Goal: Task Accomplishment & Management: Manage account settings

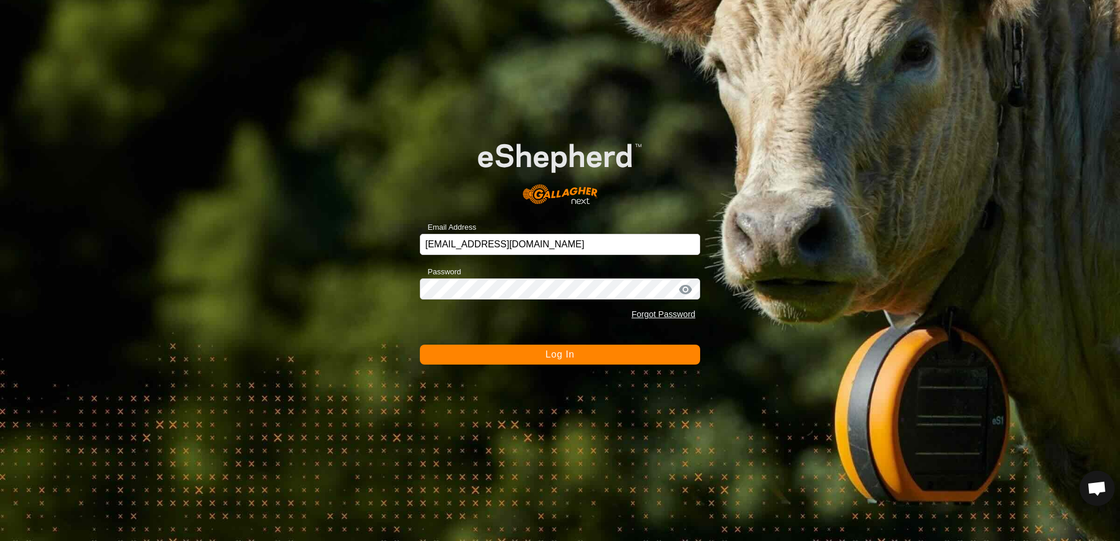
click at [482, 352] on button "Log In" at bounding box center [560, 355] width 280 height 20
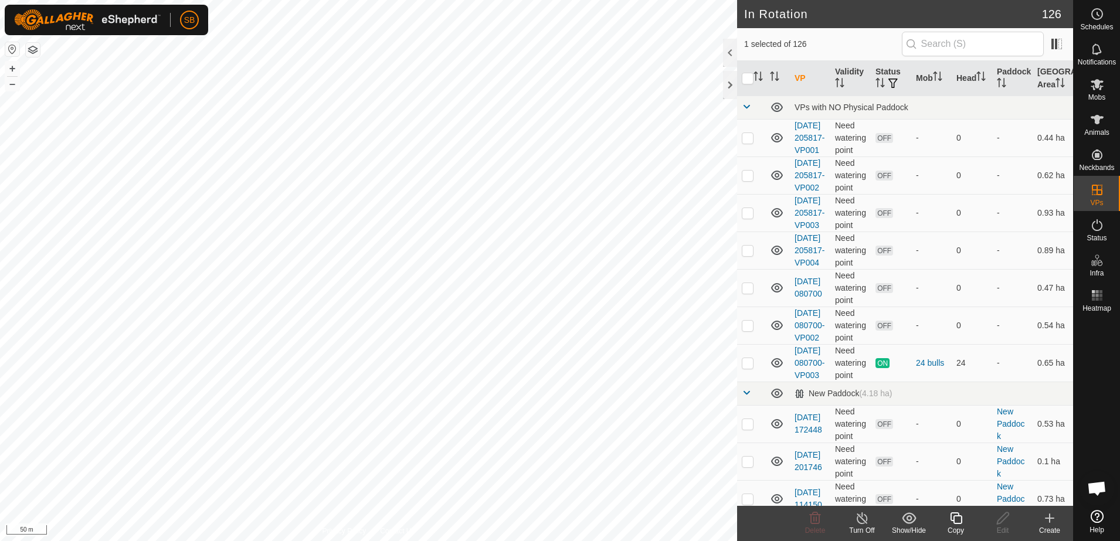
click at [955, 516] on icon at bounding box center [955, 518] width 15 height 14
checkbox input "false"
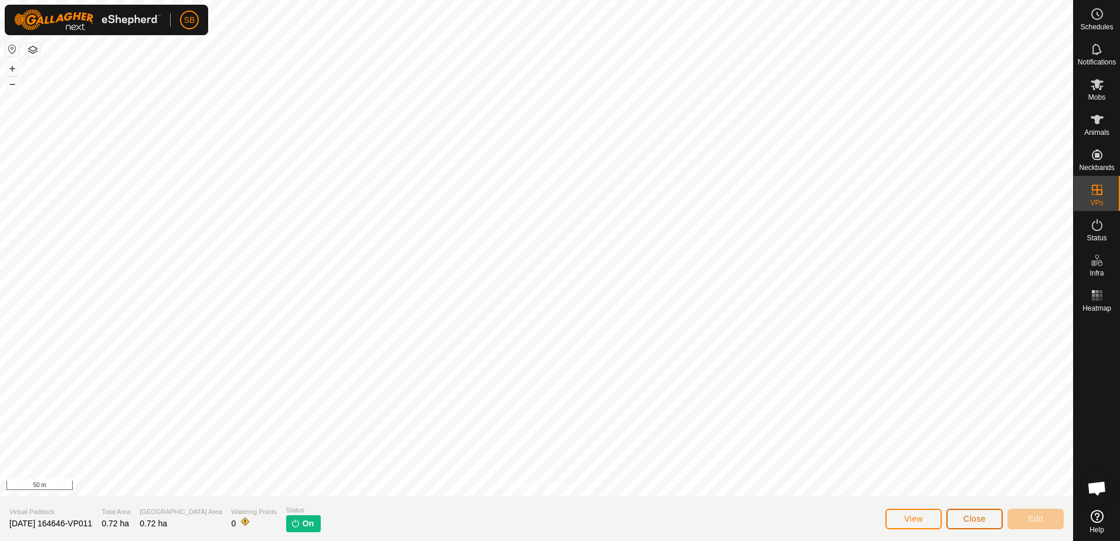
click at [985, 519] on button "Close" at bounding box center [974, 519] width 56 height 21
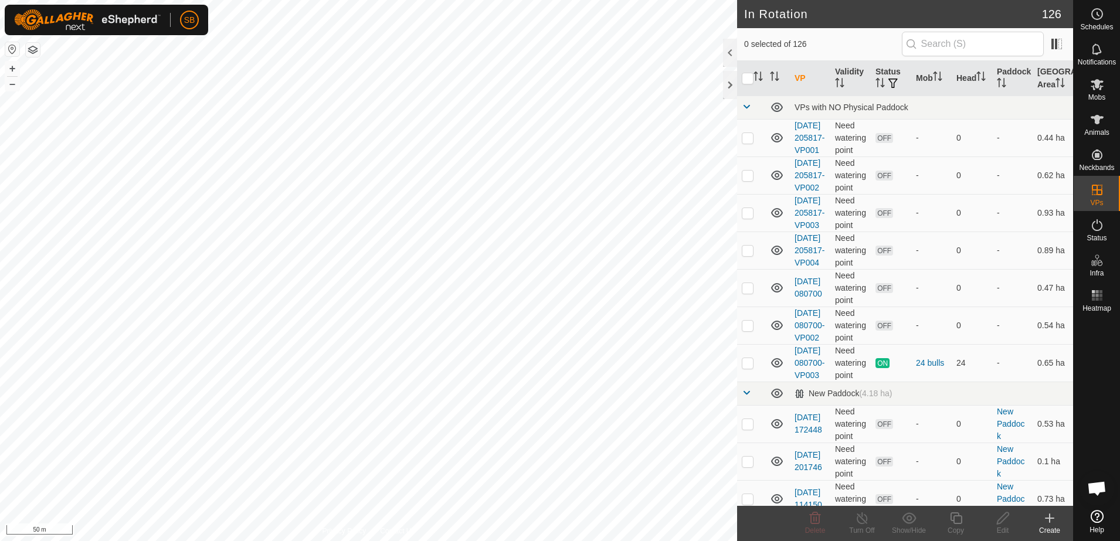
checkbox input "true"
click at [954, 516] on icon at bounding box center [956, 518] width 12 height 12
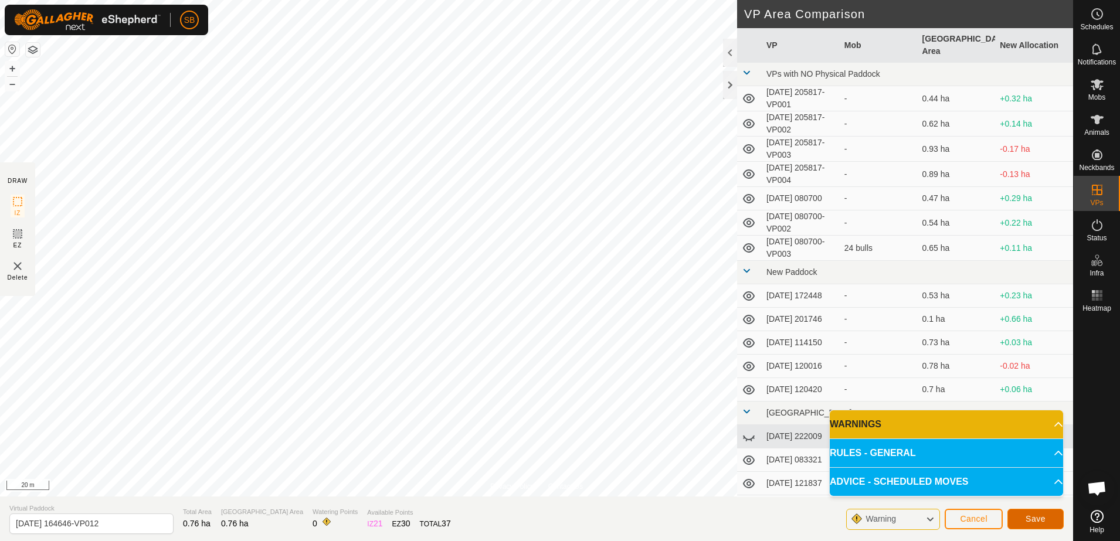
click at [1042, 512] on button "Save" at bounding box center [1035, 519] width 56 height 21
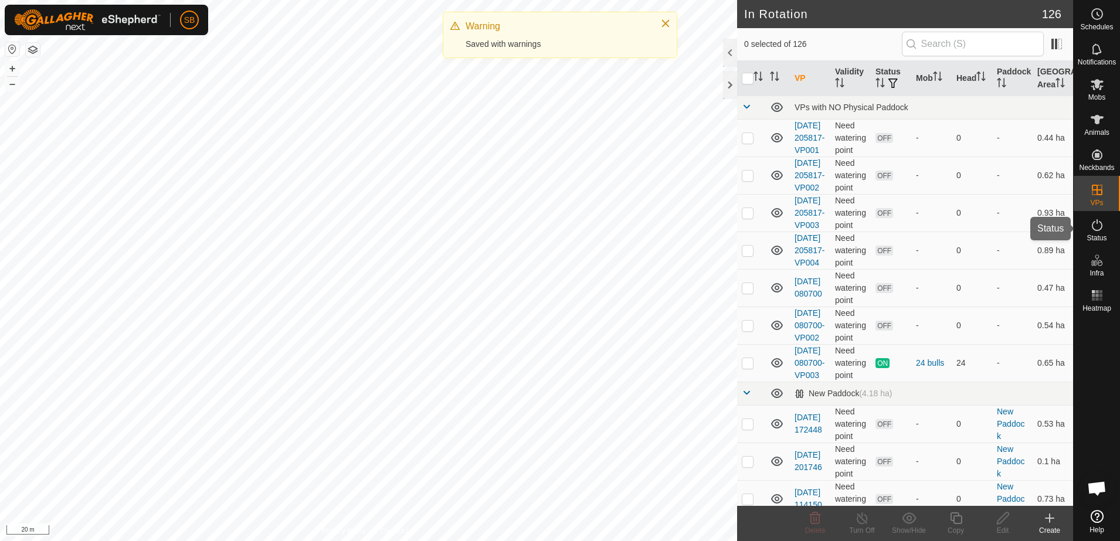
click at [1101, 89] on icon at bounding box center [1097, 84] width 14 height 14
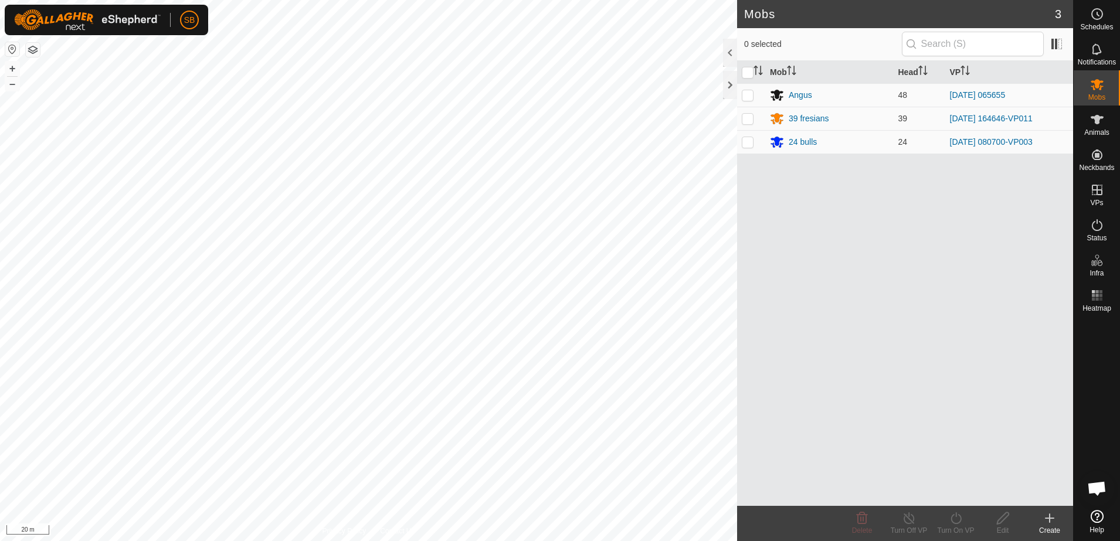
click at [746, 121] on p-checkbox at bounding box center [748, 118] width 12 height 9
checkbox input "true"
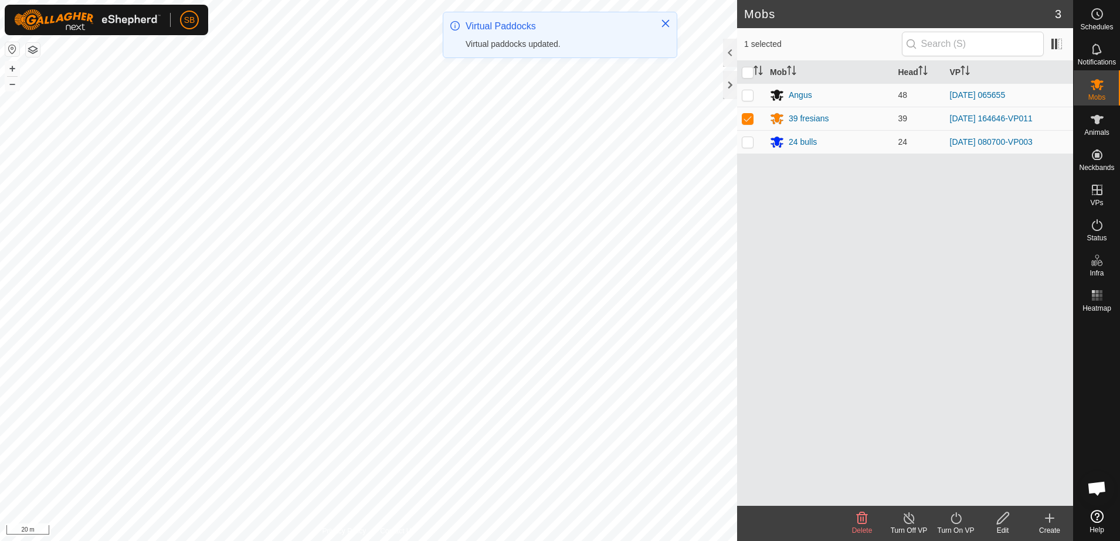
click at [955, 520] on icon at bounding box center [955, 518] width 15 height 14
click at [955, 496] on link "Now" at bounding box center [991, 492] width 116 height 23
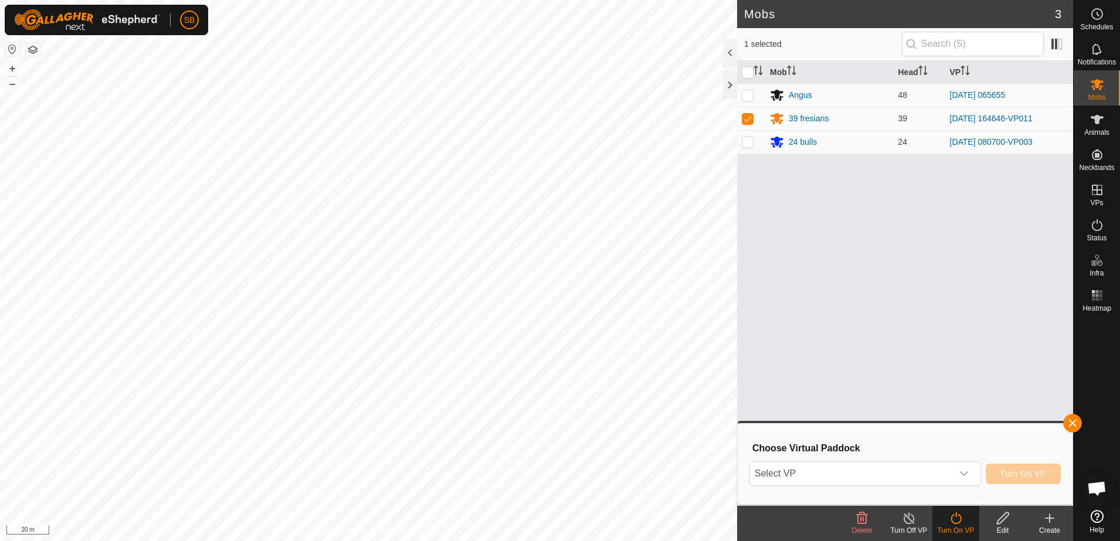
click at [967, 479] on div "dropdown trigger" at bounding box center [963, 473] width 23 height 23
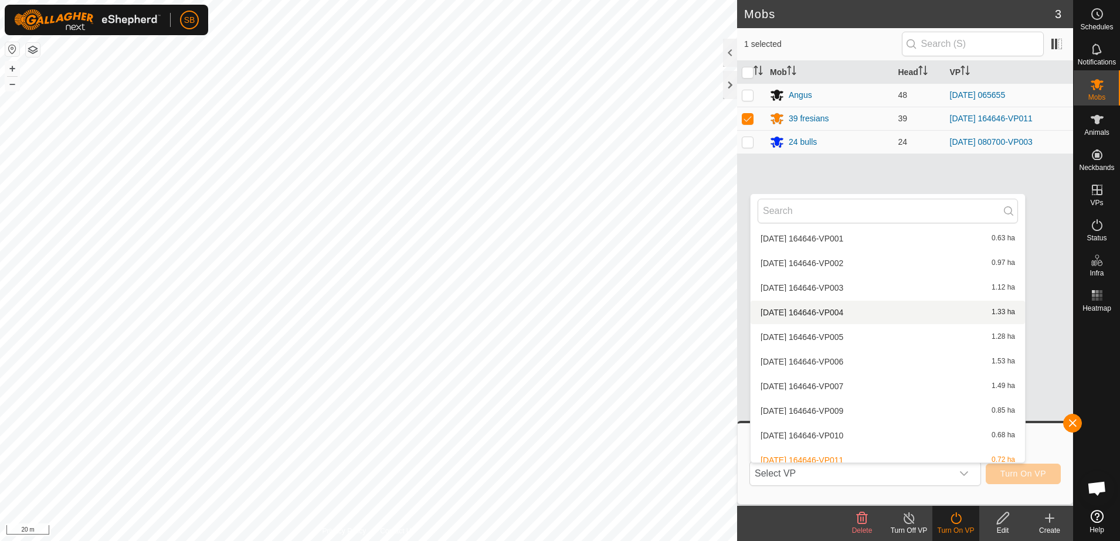
scroll to position [2154, 0]
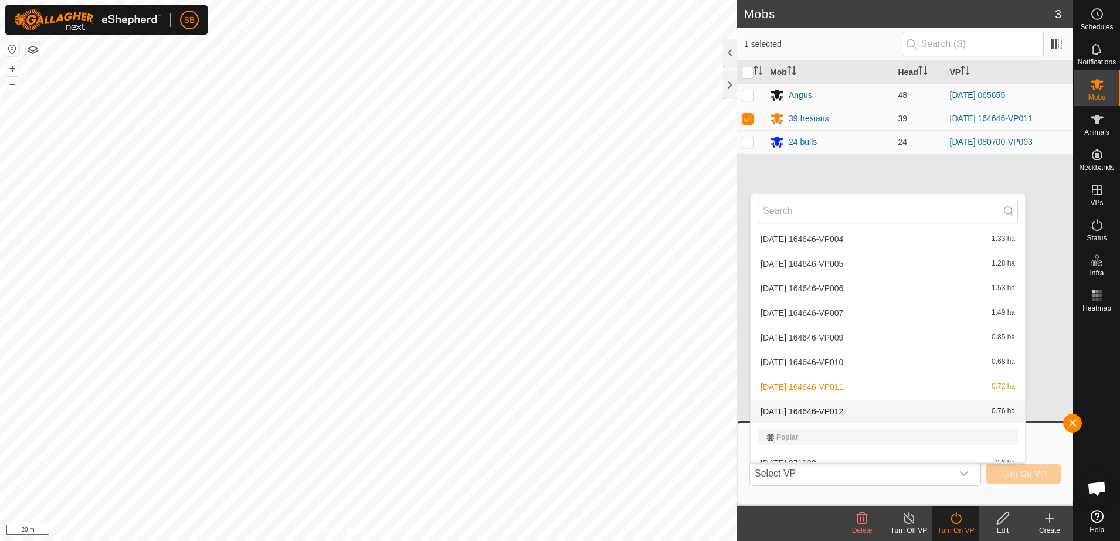
click at [839, 413] on li "2025-08-21 164646-VP012 0.76 ha" at bounding box center [887, 411] width 274 height 23
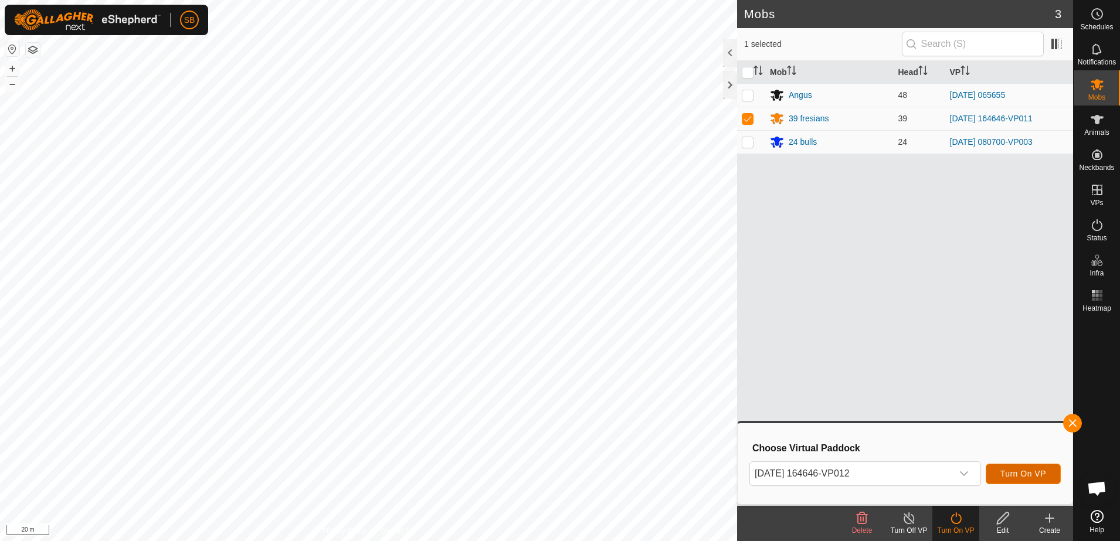
click at [1032, 474] on span "Turn On VP" at bounding box center [1023, 473] width 46 height 9
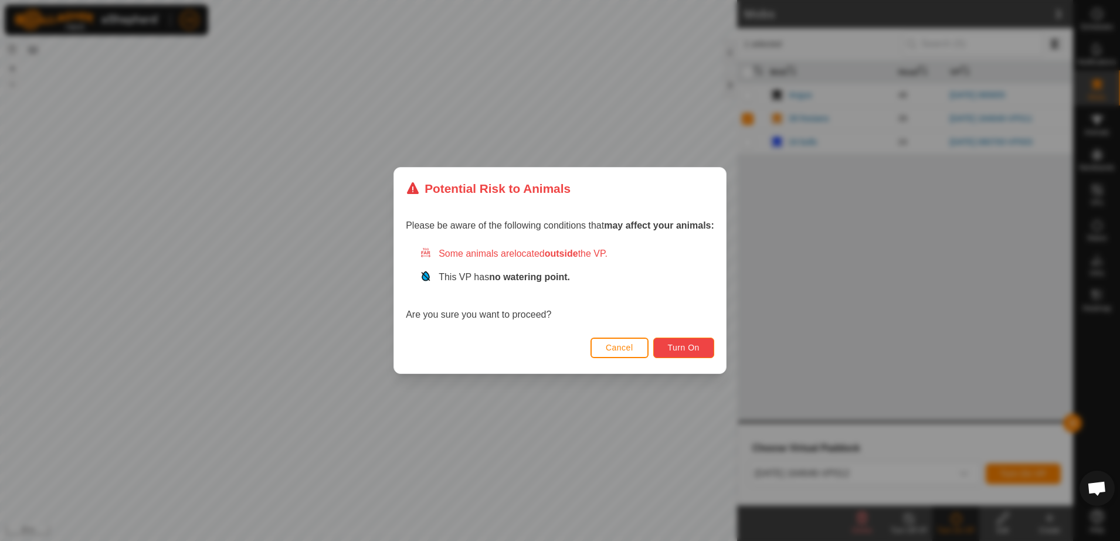
click at [671, 341] on button "Turn On" at bounding box center [683, 348] width 61 height 21
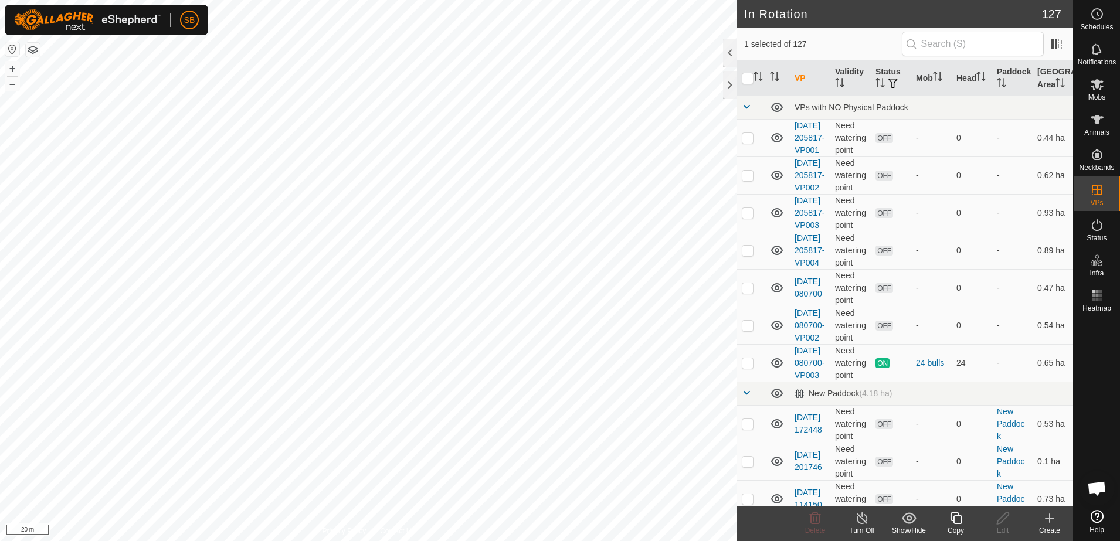
click at [957, 518] on icon at bounding box center [955, 518] width 15 height 14
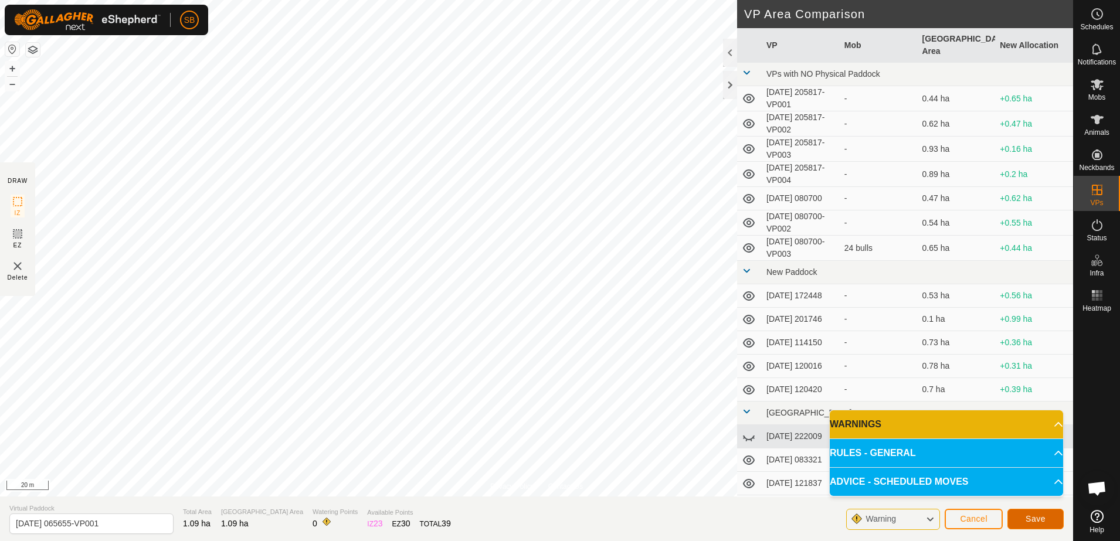
click at [1044, 516] on span "Save" at bounding box center [1035, 518] width 20 height 9
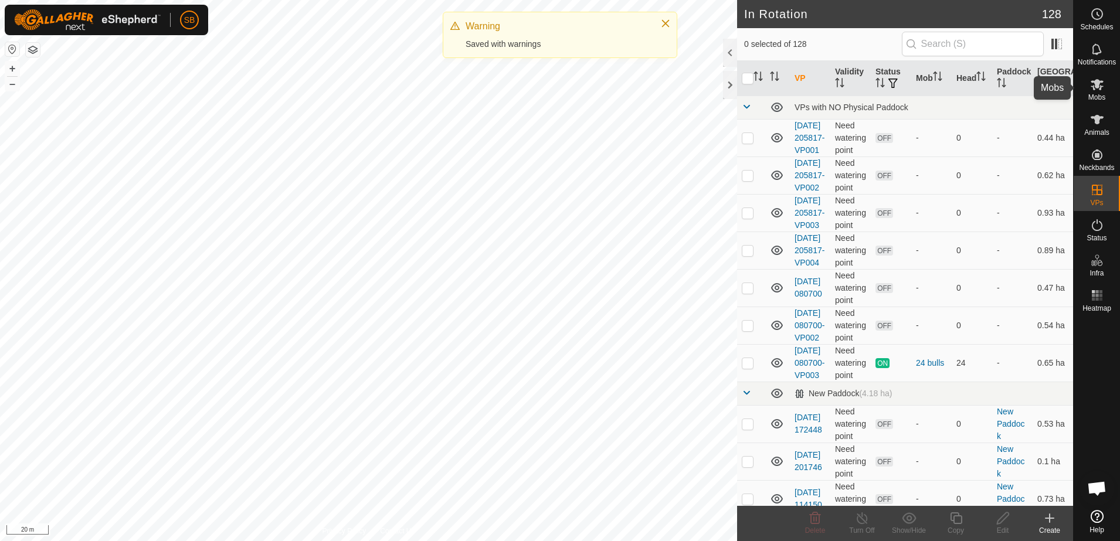
click at [1095, 91] on icon at bounding box center [1097, 84] width 14 height 14
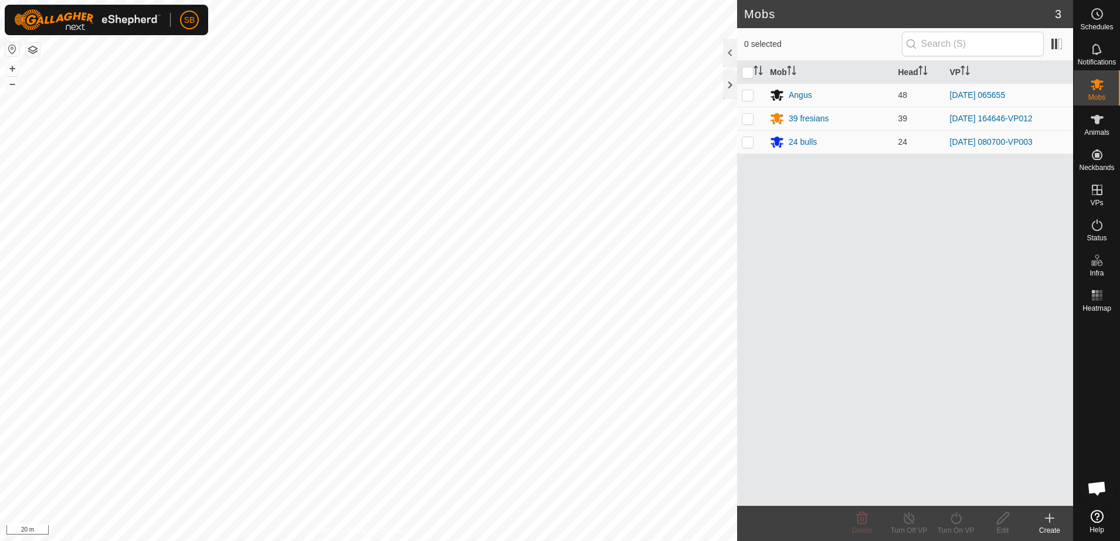
click at [742, 88] on td at bounding box center [751, 94] width 28 height 23
checkbox input "true"
click at [954, 525] on div "Turn On VP" at bounding box center [955, 530] width 47 height 11
click at [951, 494] on link "Now" at bounding box center [991, 492] width 116 height 23
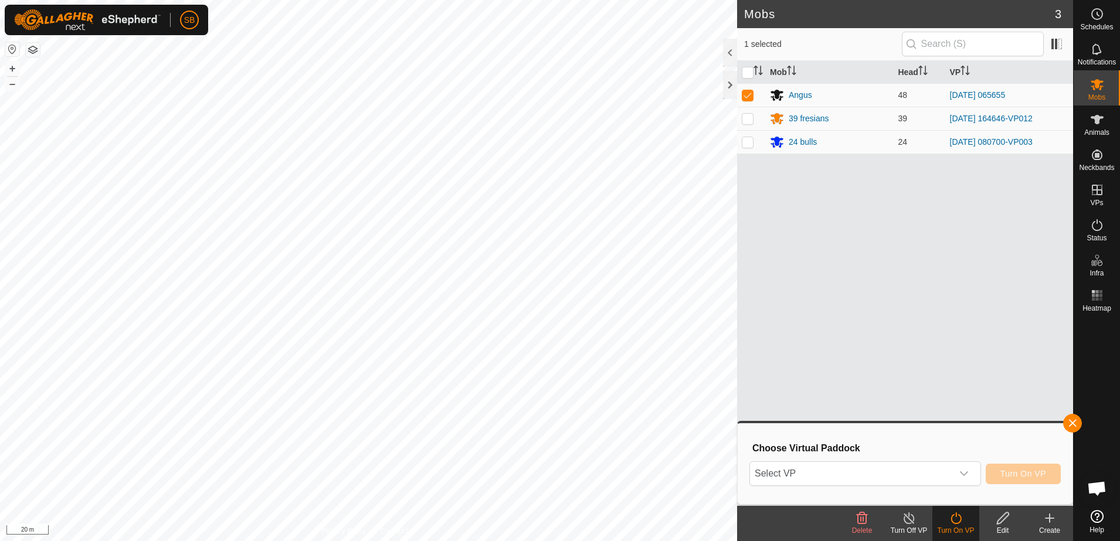
click at [933, 483] on span "Select VP" at bounding box center [851, 473] width 202 height 23
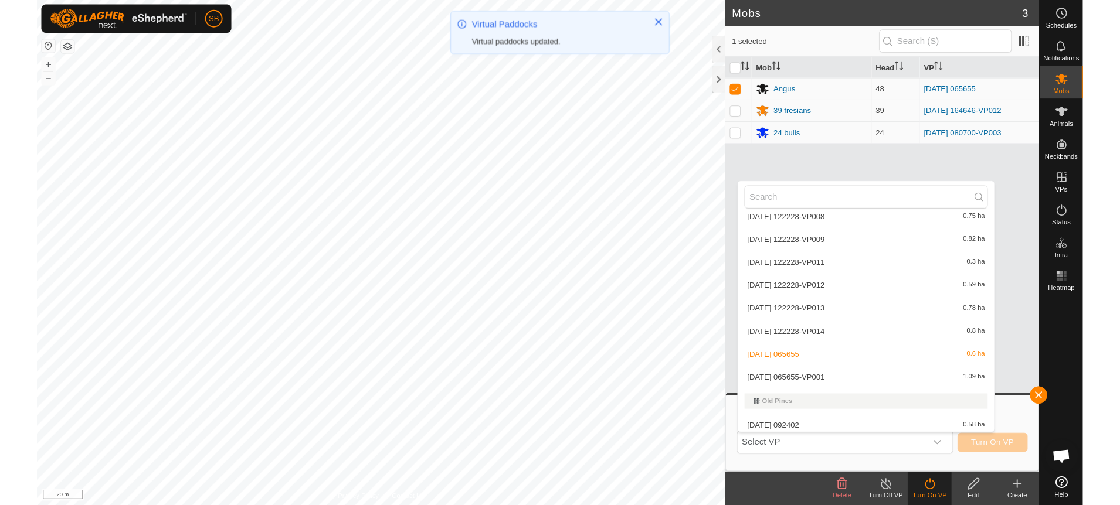
scroll to position [1246, 0]
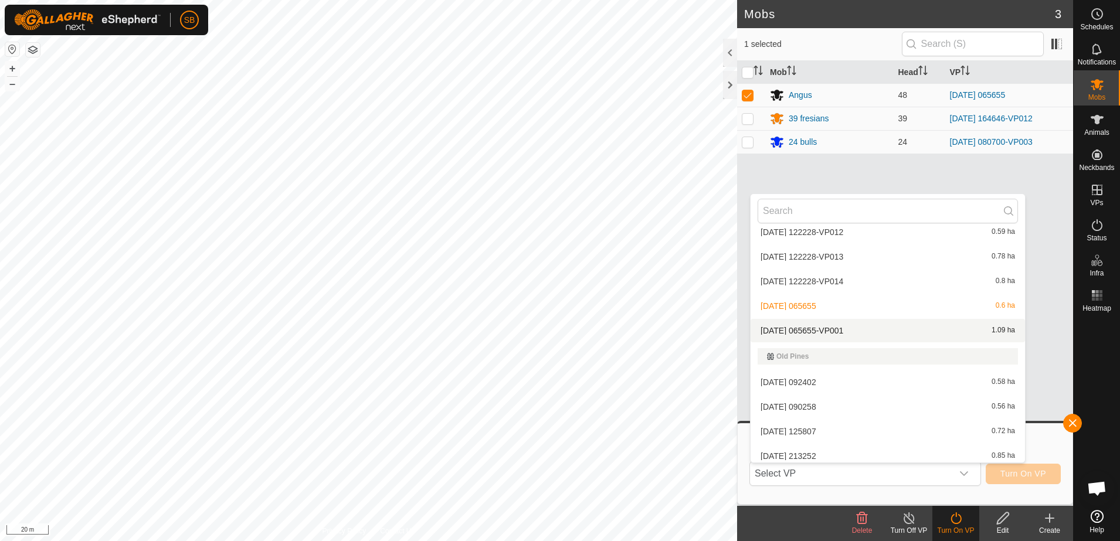
click at [840, 332] on li "2025-09-02 065655-VP001 1.09 ha" at bounding box center [887, 330] width 274 height 23
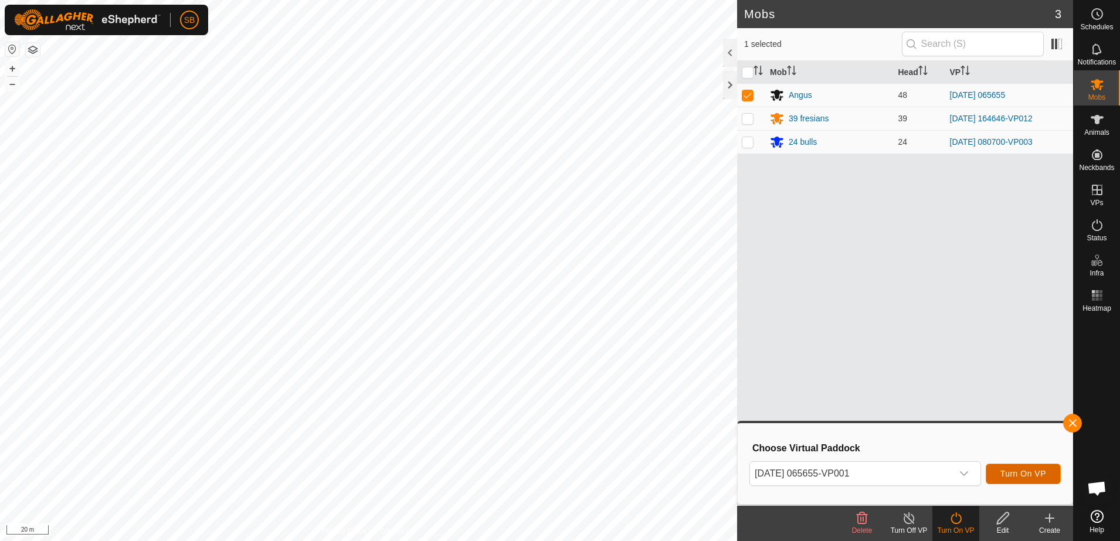
click at [1020, 470] on span "Turn On VP" at bounding box center [1023, 473] width 46 height 9
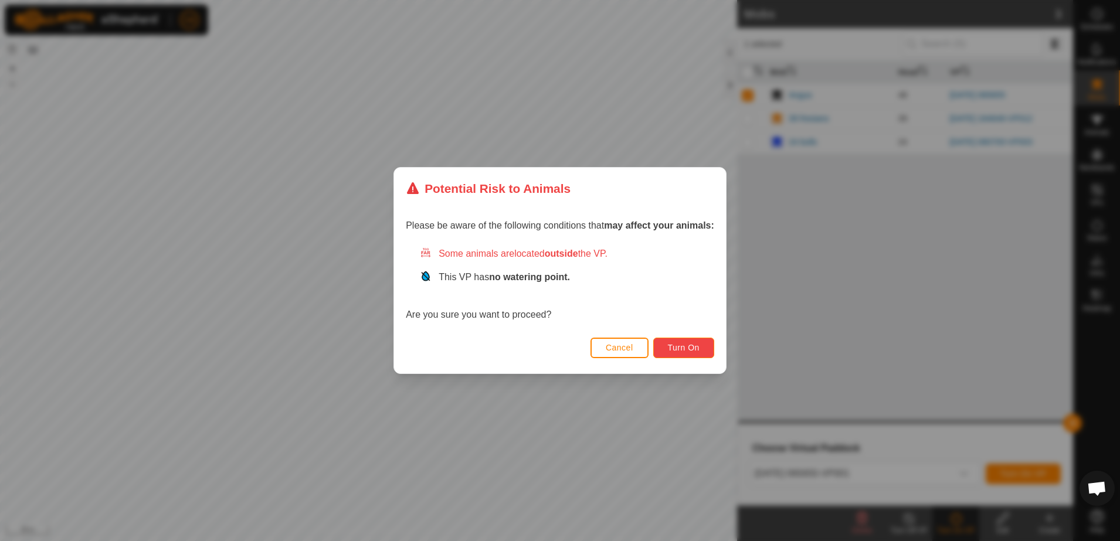
click at [668, 346] on button "Turn On" at bounding box center [683, 348] width 61 height 21
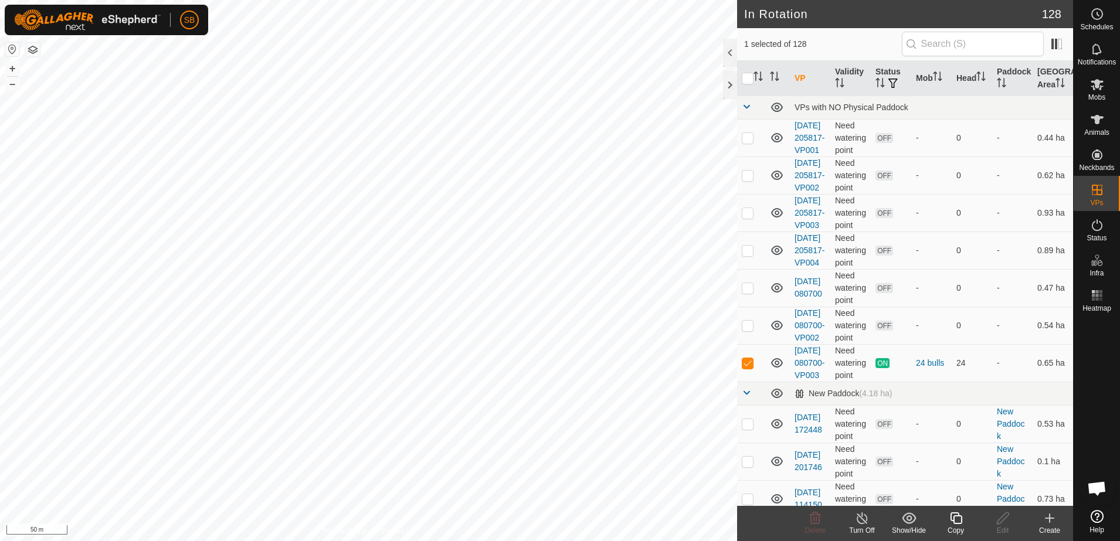
click at [957, 520] on icon at bounding box center [955, 518] width 15 height 14
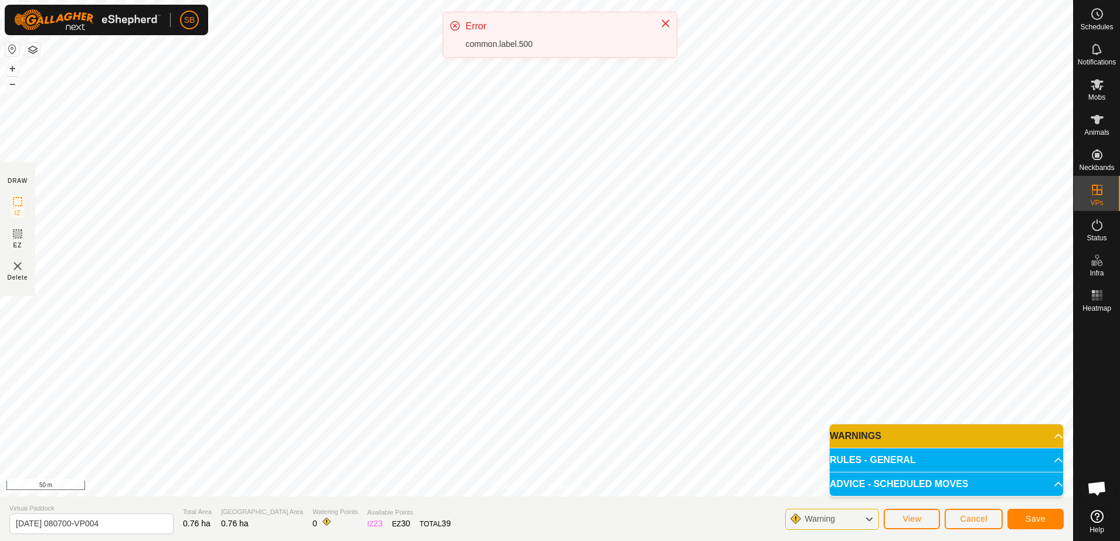
click at [662, 24] on icon "Close" at bounding box center [665, 23] width 9 height 9
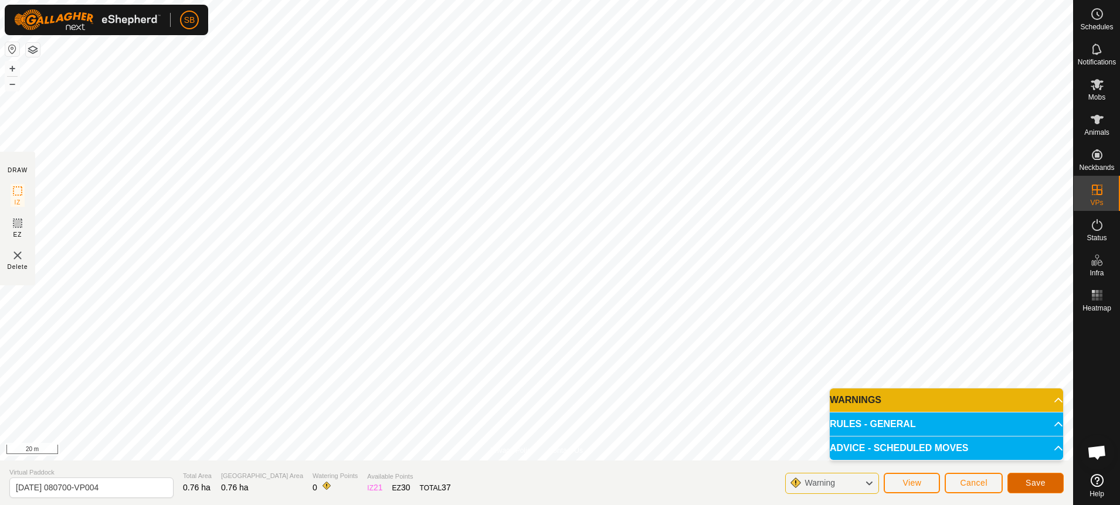
click at [1032, 479] on span "Save" at bounding box center [1035, 482] width 20 height 9
click at [1099, 96] on span "Mobs" at bounding box center [1096, 97] width 17 height 7
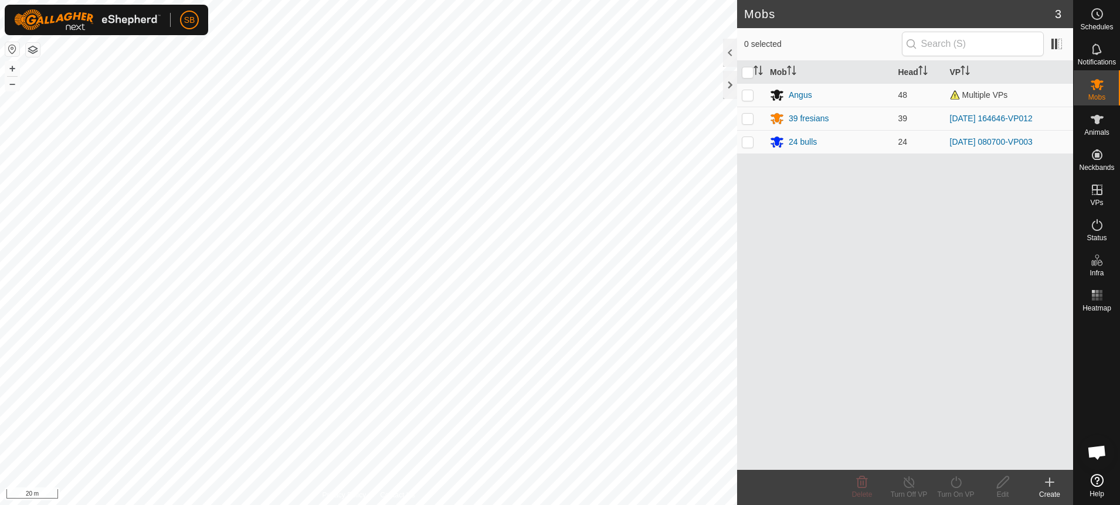
click at [748, 142] on p-checkbox at bounding box center [748, 141] width 12 height 9
checkbox input "true"
click at [955, 484] on icon at bounding box center [955, 482] width 15 height 14
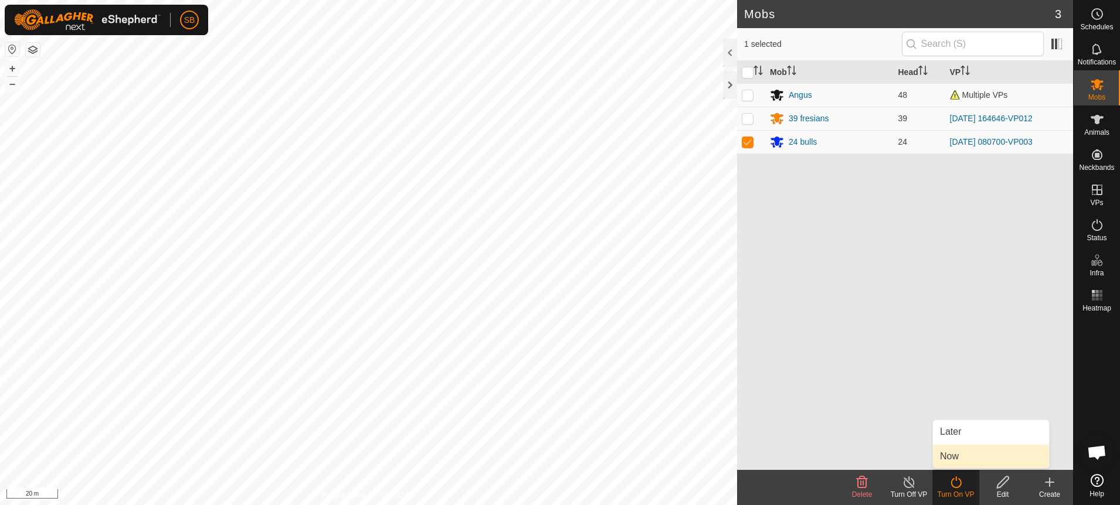
click at [958, 459] on link "Now" at bounding box center [991, 456] width 116 height 23
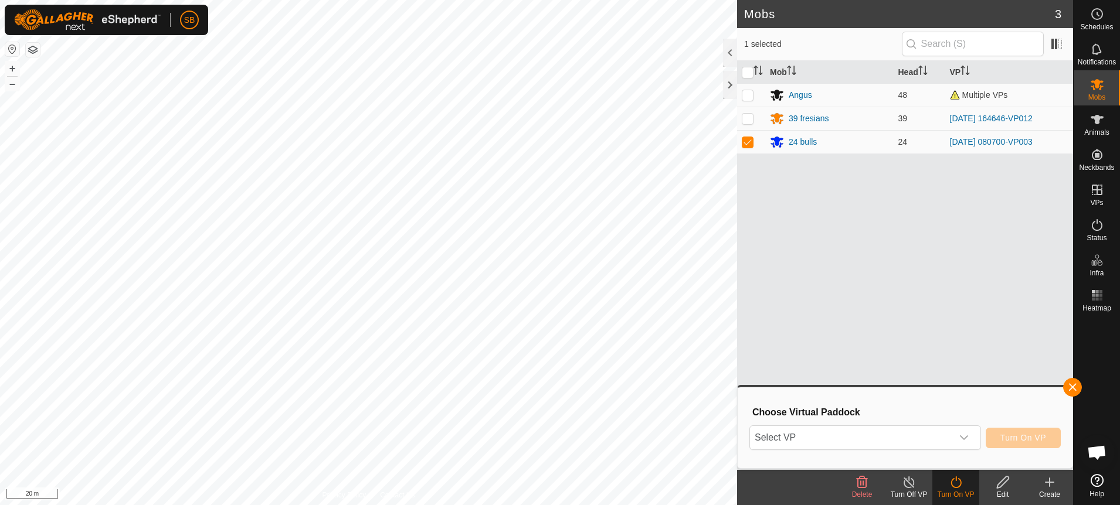
click at [934, 437] on span "Select VP" at bounding box center [851, 437] width 202 height 23
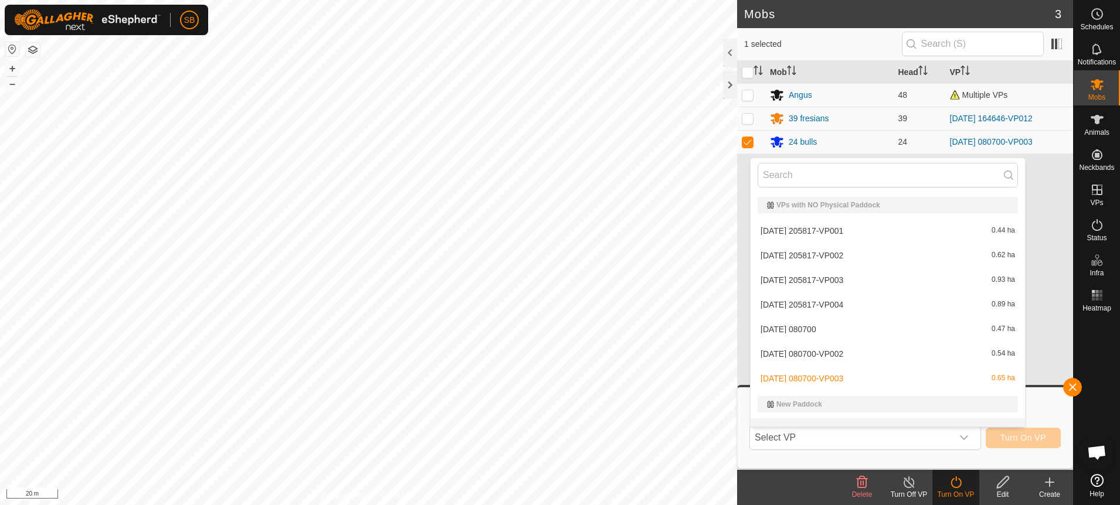
scroll to position [15, 0]
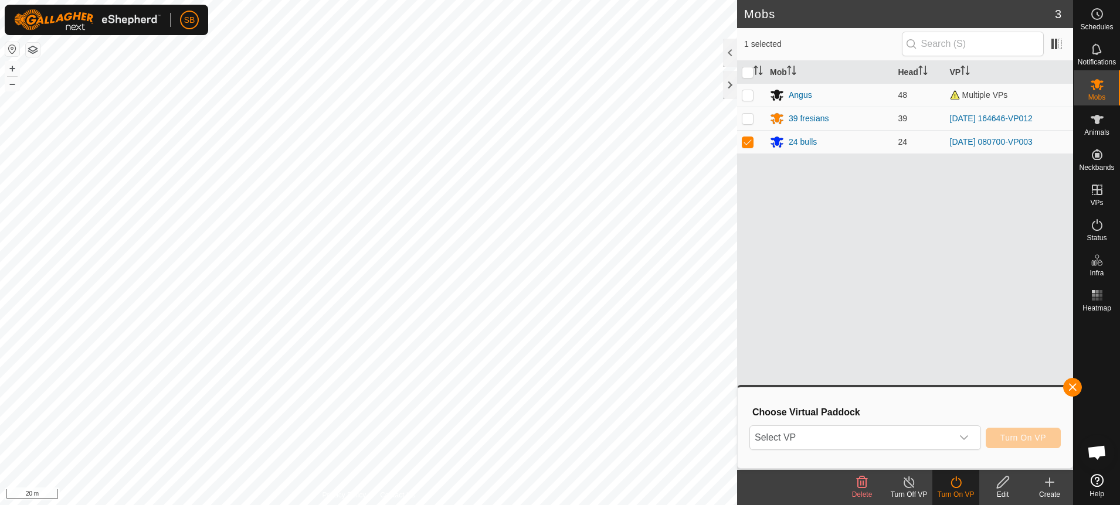
click at [966, 435] on icon "dropdown trigger" at bounding box center [963, 437] width 9 height 9
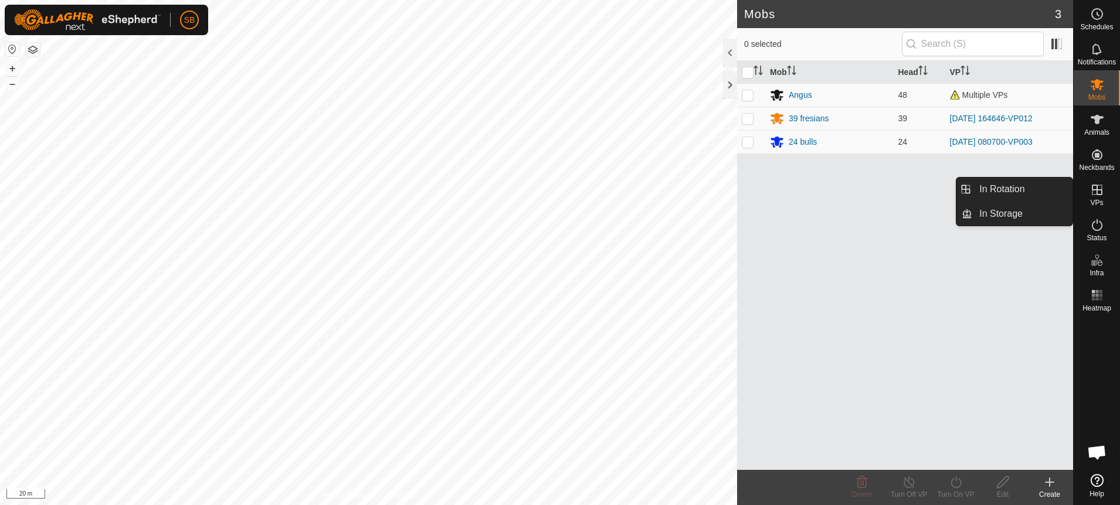
click at [1095, 191] on icon at bounding box center [1097, 190] width 14 height 14
click at [1020, 192] on link "In Rotation" at bounding box center [1022, 189] width 100 height 23
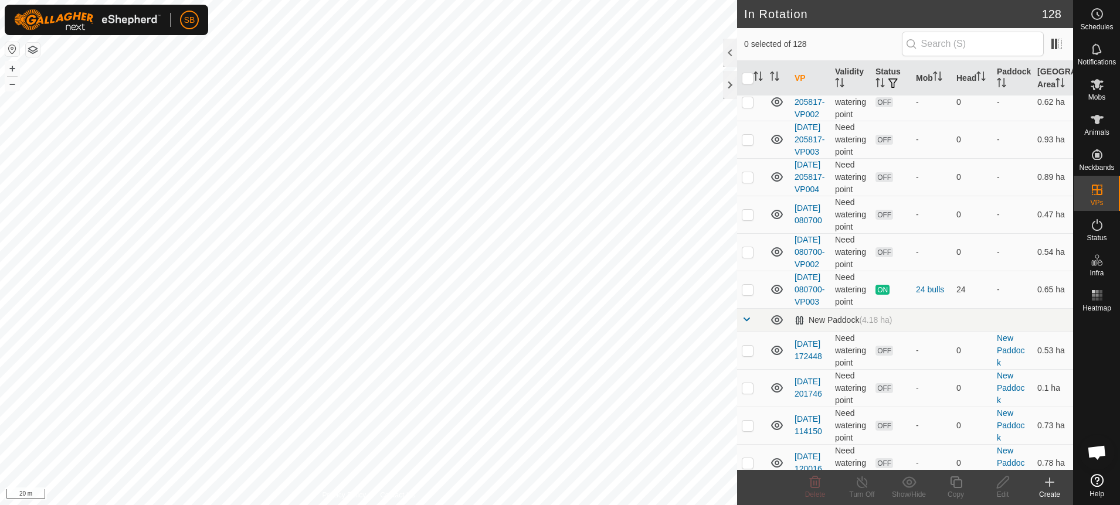
scroll to position [147, 0]
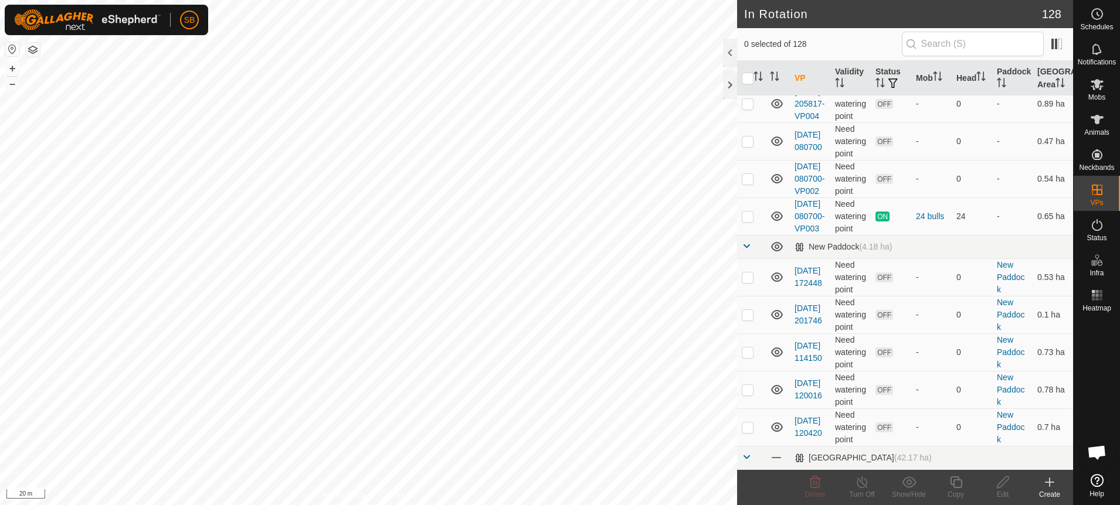
click at [775, 221] on icon at bounding box center [777, 216] width 12 height 9
click at [777, 223] on icon at bounding box center [777, 216] width 14 height 14
checkbox input "true"
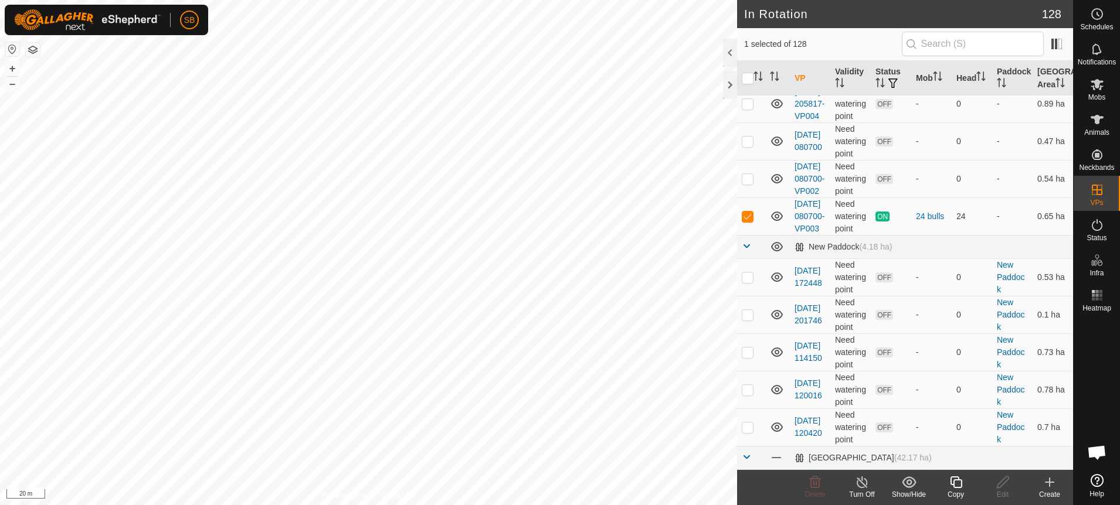
click at [958, 491] on div "Copy" at bounding box center [955, 494] width 47 height 11
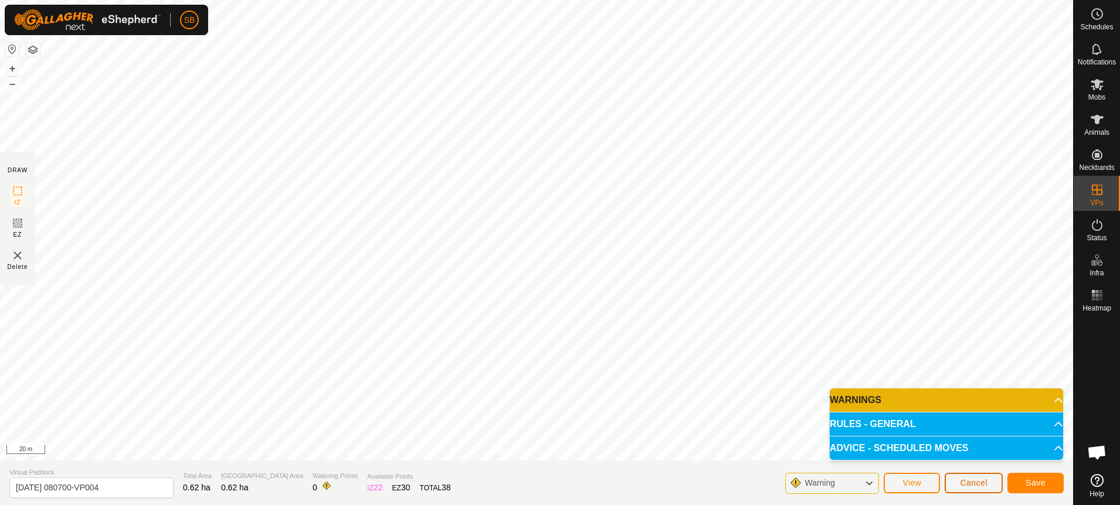
click at [961, 487] on span "Cancel" at bounding box center [974, 482] width 28 height 9
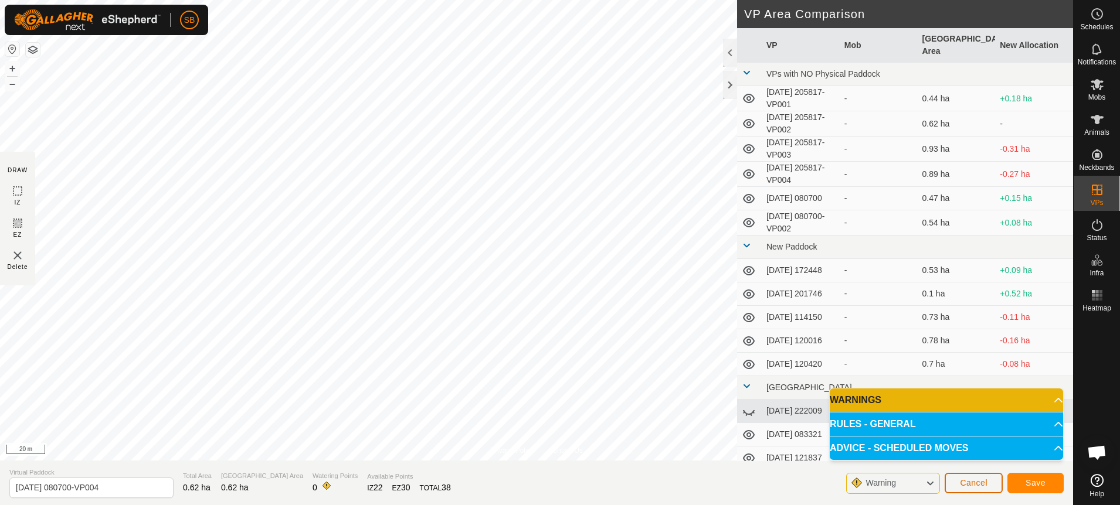
click at [968, 487] on span "Cancel" at bounding box center [974, 482] width 28 height 9
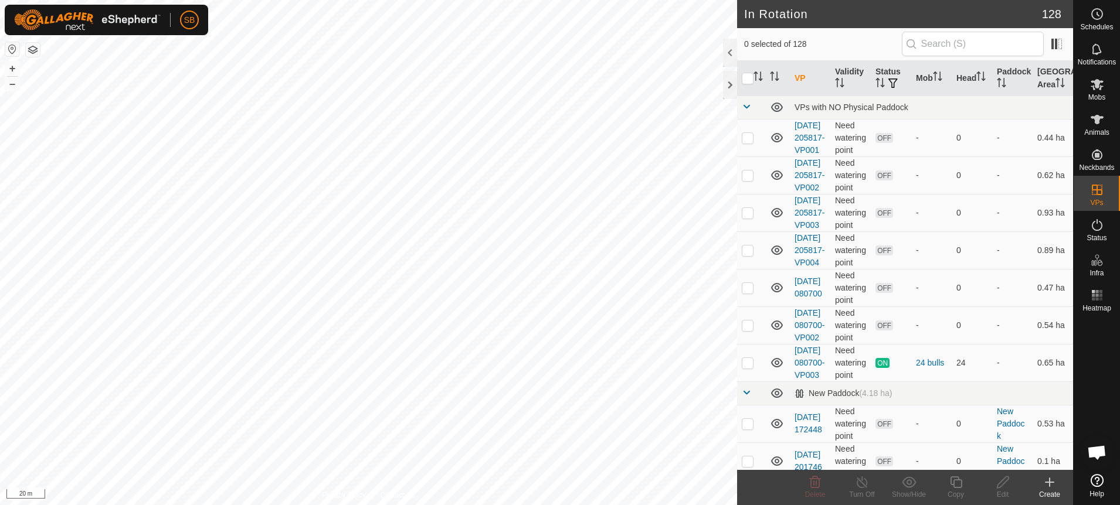
checkbox input "true"
click at [961, 483] on icon at bounding box center [956, 483] width 12 height 12
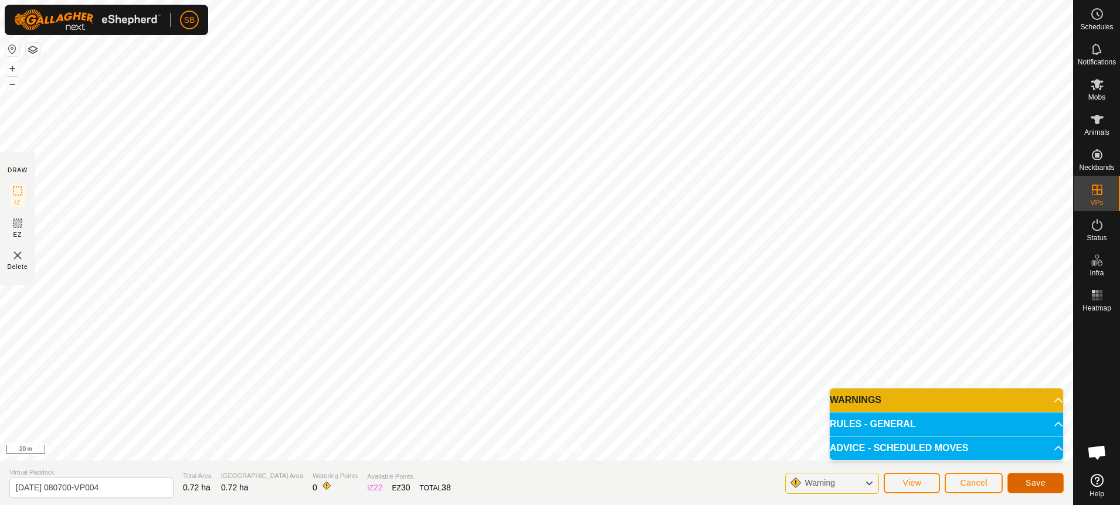
click at [1022, 482] on button "Save" at bounding box center [1035, 483] width 56 height 21
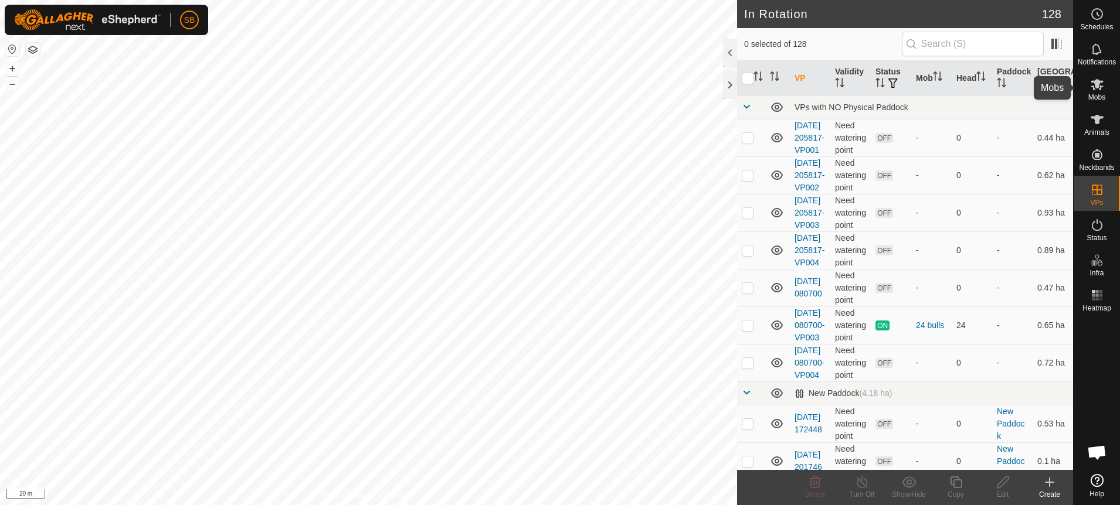
drag, startPoint x: 1102, startPoint y: 93, endPoint x: 1081, endPoint y: 129, distance: 41.5
click at [1102, 94] on span "Mobs" at bounding box center [1096, 97] width 17 height 7
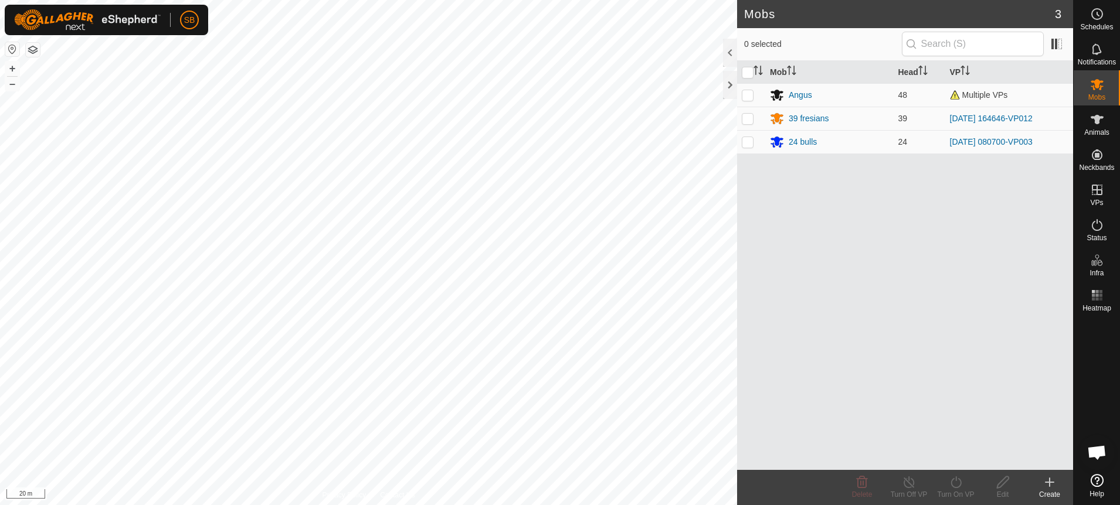
click at [751, 146] on p-checkbox at bounding box center [748, 141] width 12 height 9
checkbox input "true"
click at [950, 487] on icon at bounding box center [955, 482] width 15 height 14
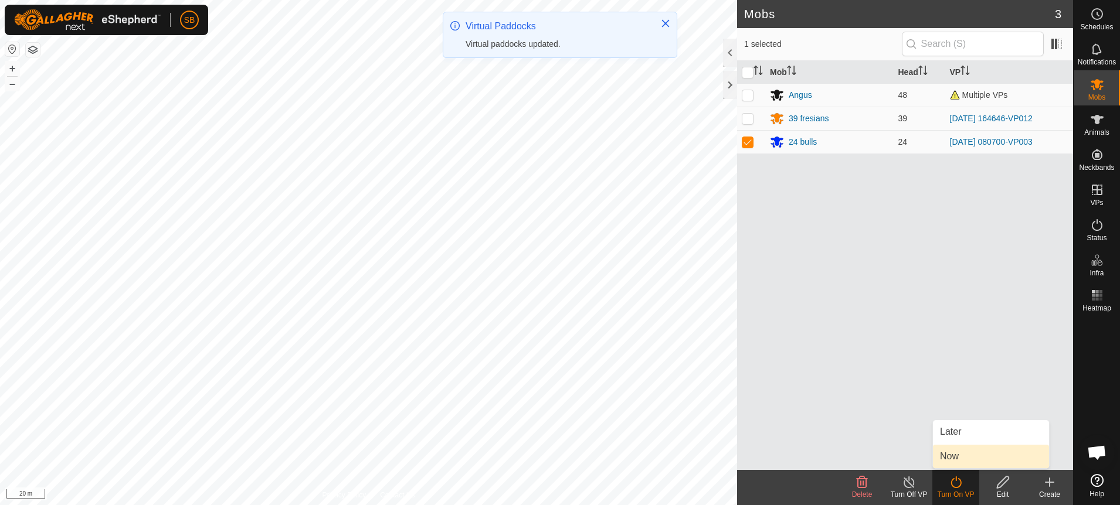
click at [961, 460] on link "Now" at bounding box center [991, 456] width 116 height 23
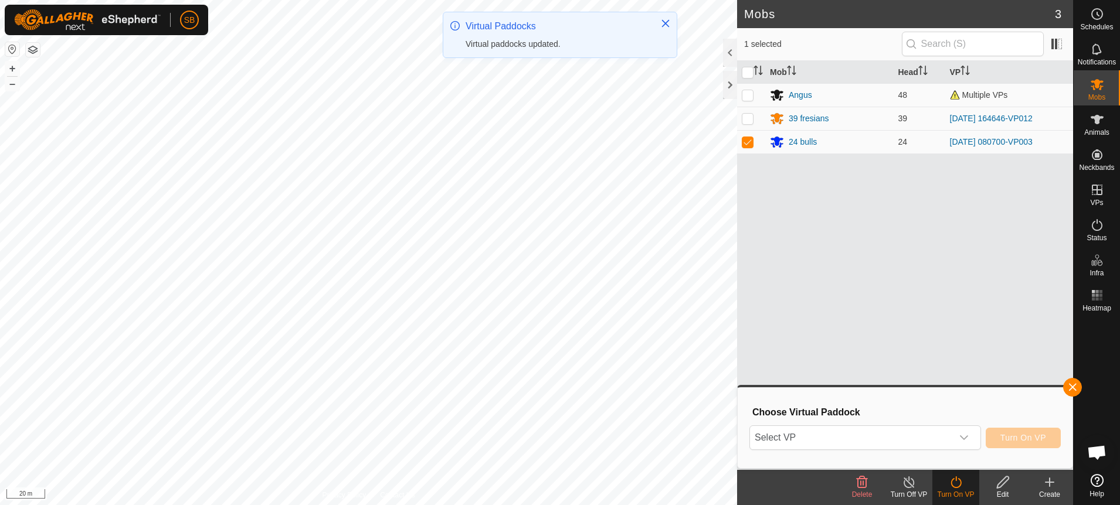
click at [851, 433] on span "Select VP" at bounding box center [851, 437] width 202 height 23
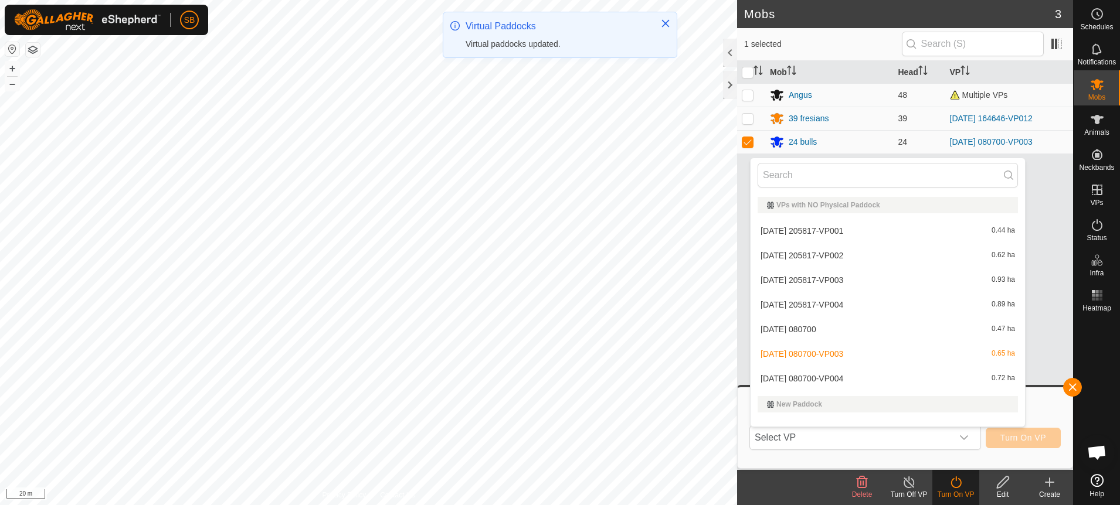
scroll to position [15, 0]
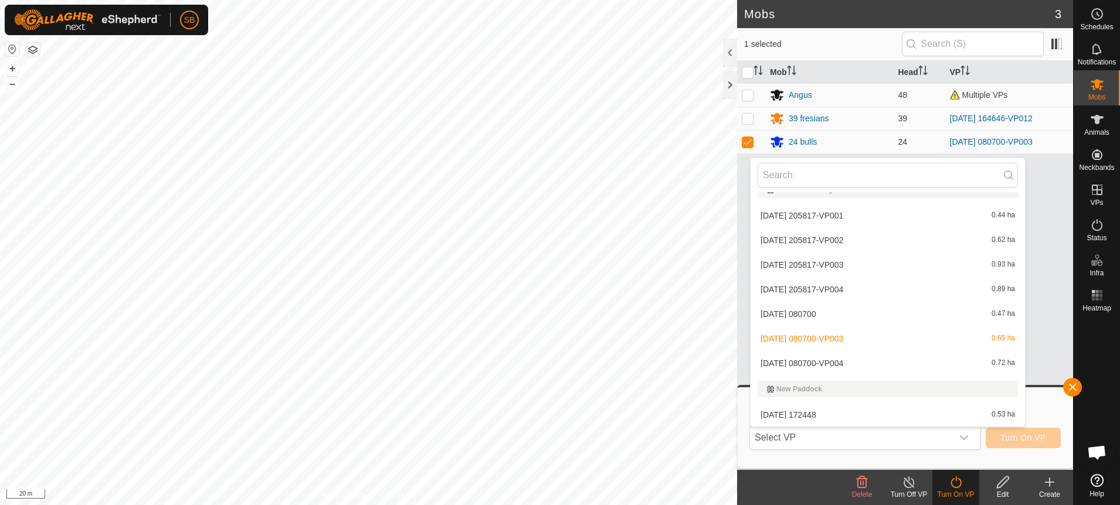
click at [853, 363] on li "2025-08-30 080700-VP004 0.72 ha" at bounding box center [887, 363] width 274 height 23
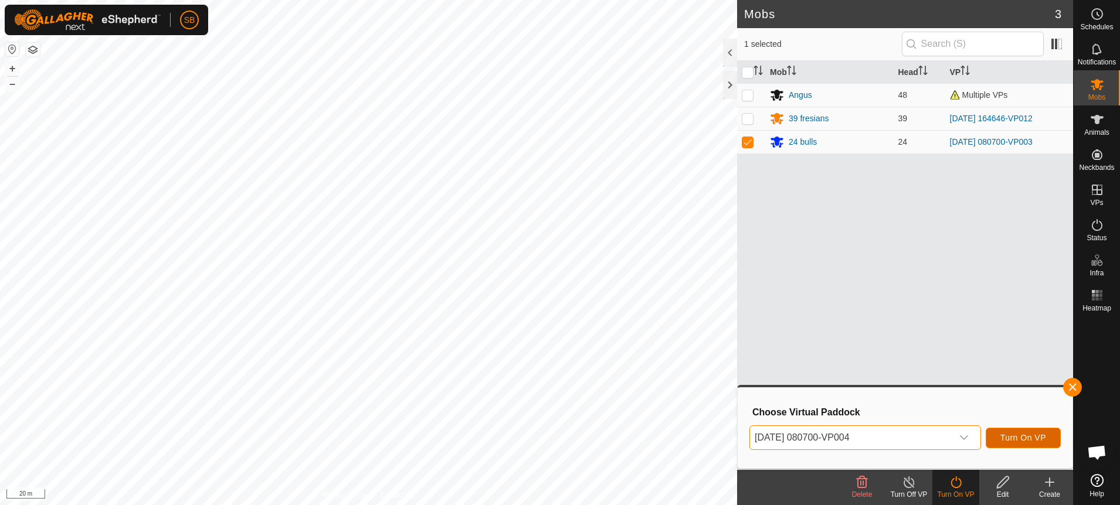
click at [1022, 437] on span "Turn On VP" at bounding box center [1023, 437] width 46 height 9
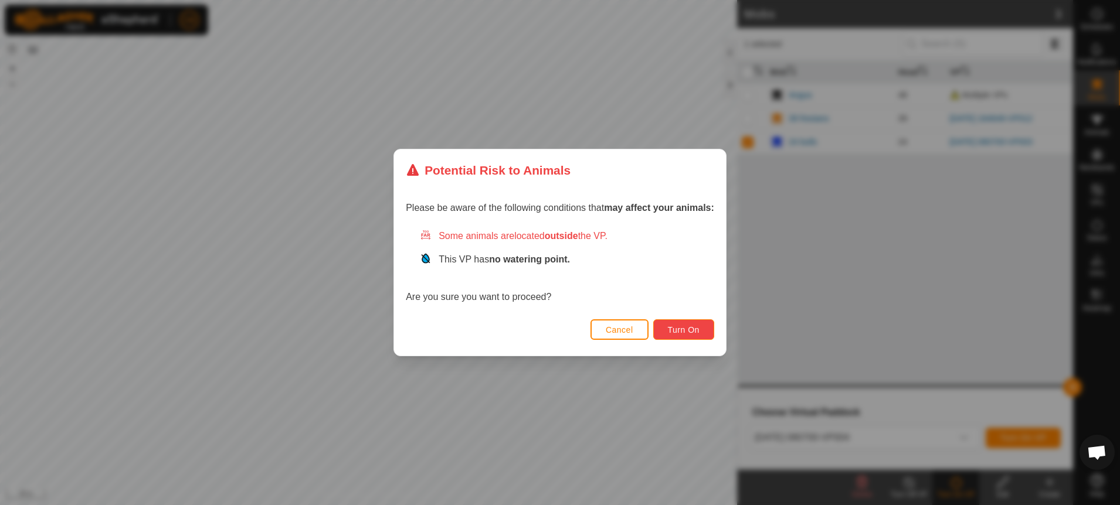
click at [703, 329] on button "Turn On" at bounding box center [683, 329] width 61 height 21
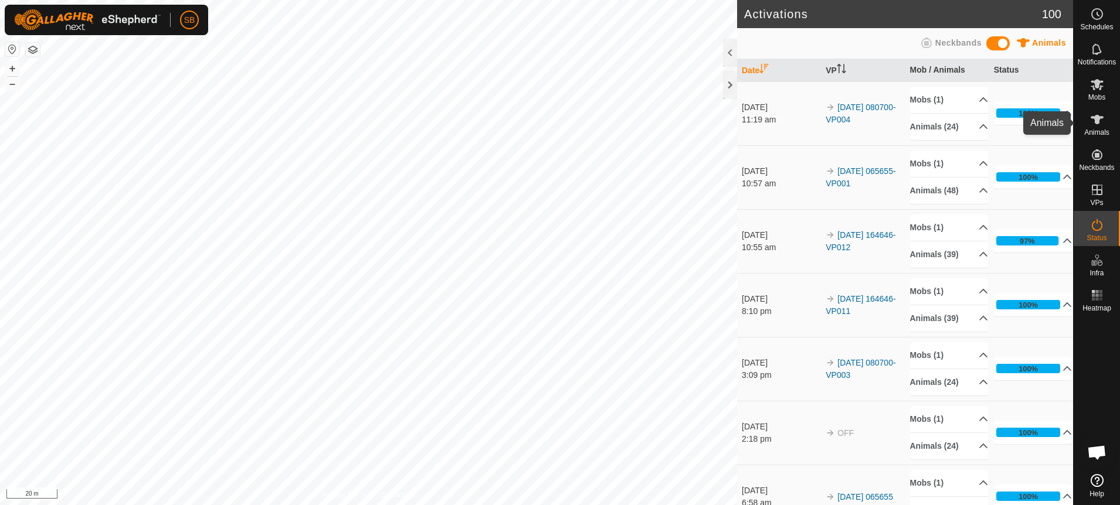
click at [1096, 124] on icon at bounding box center [1096, 119] width 13 height 9
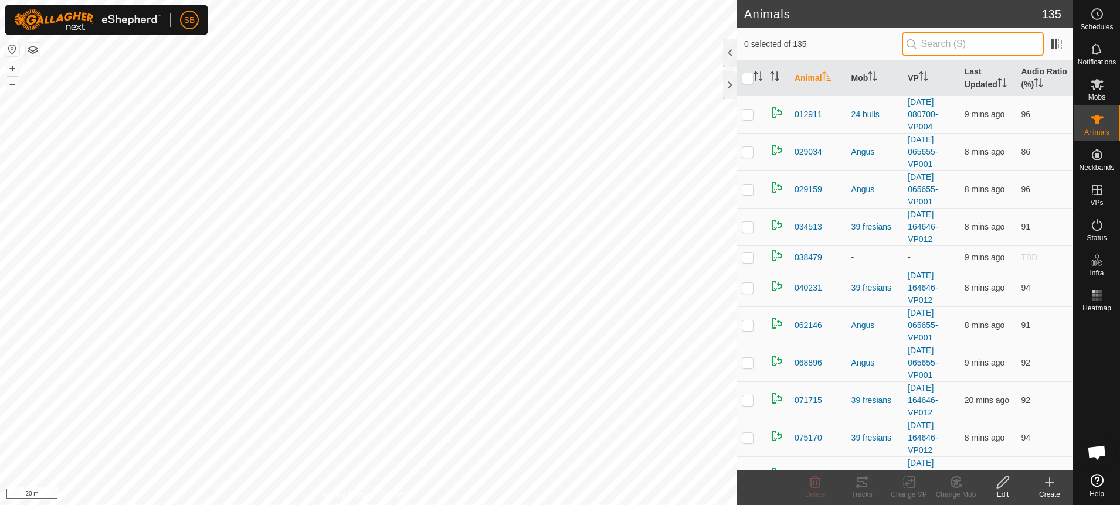
click at [972, 42] on input "text" at bounding box center [973, 44] width 142 height 25
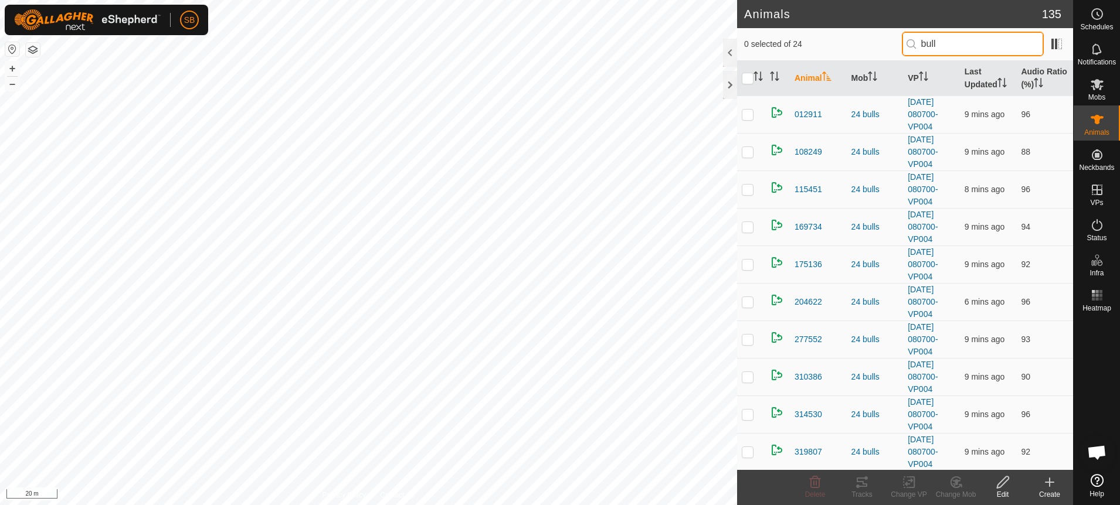
type input "bull"
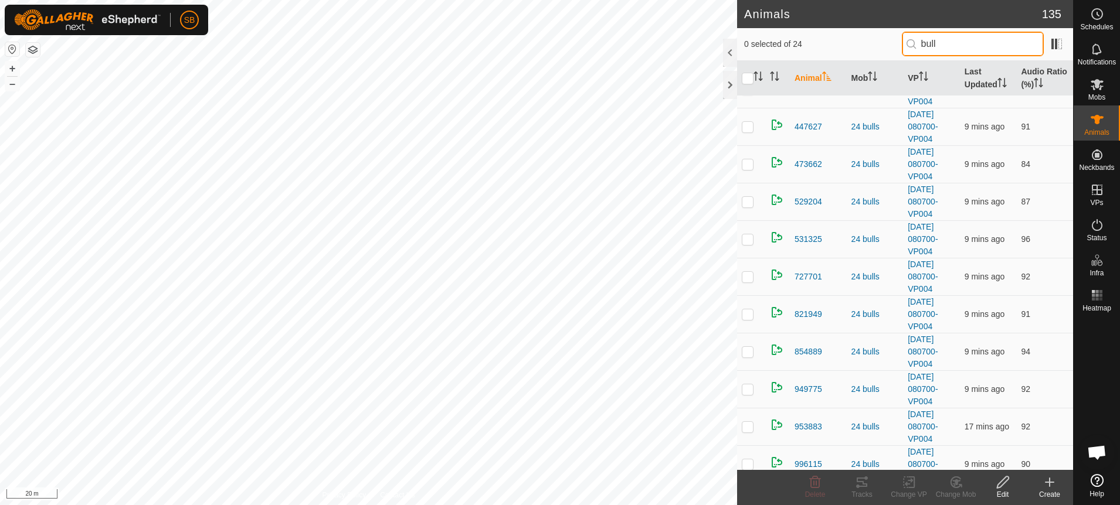
scroll to position [526, 0]
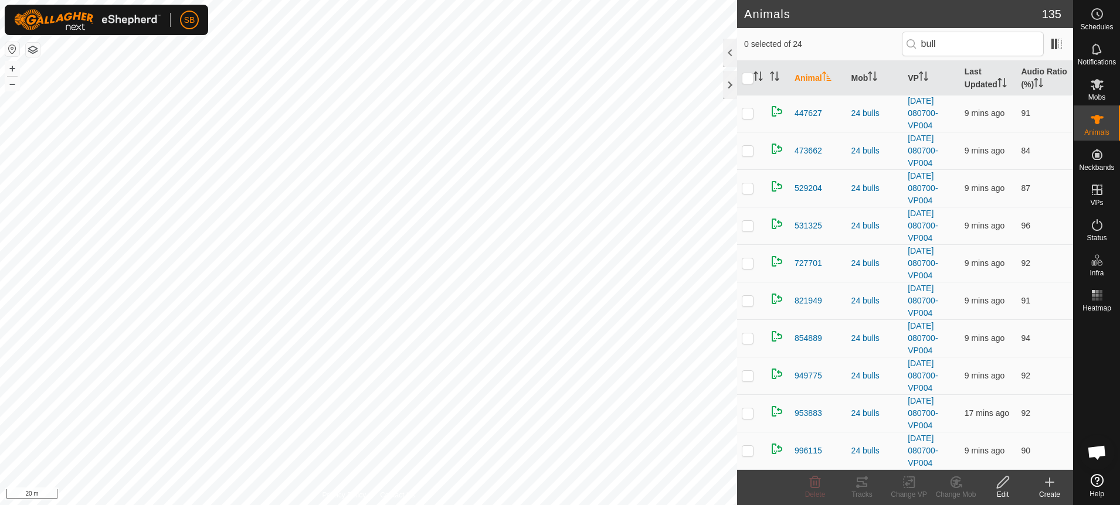
click at [747, 81] on input "checkbox" at bounding box center [748, 79] width 12 height 12
checkbox input "true"
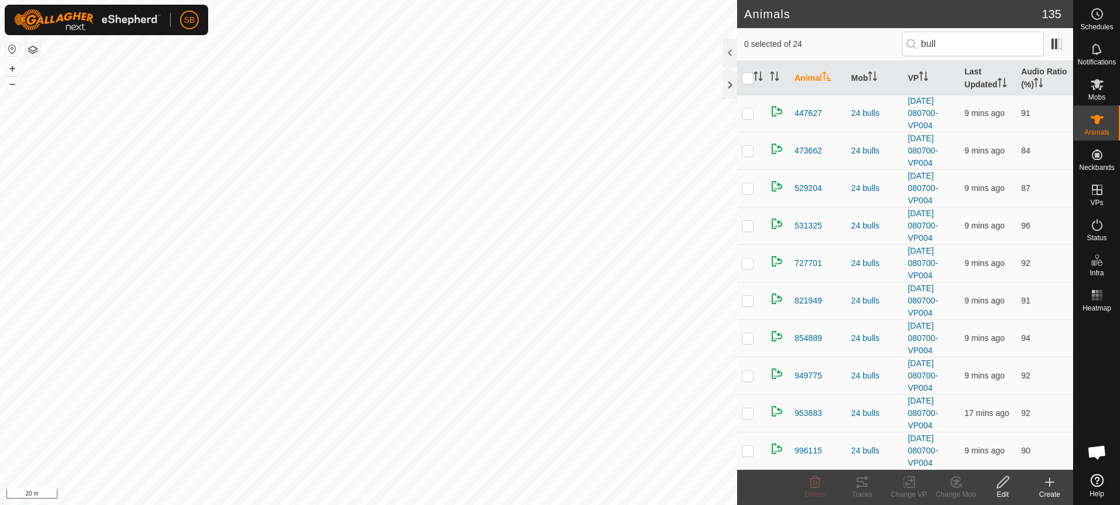
checkbox input "true"
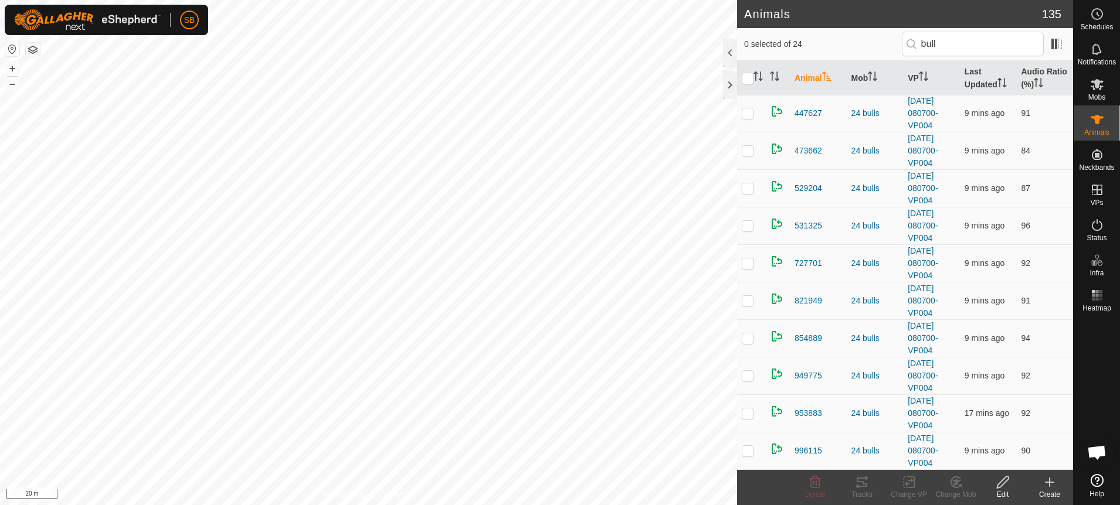
checkbox input "true"
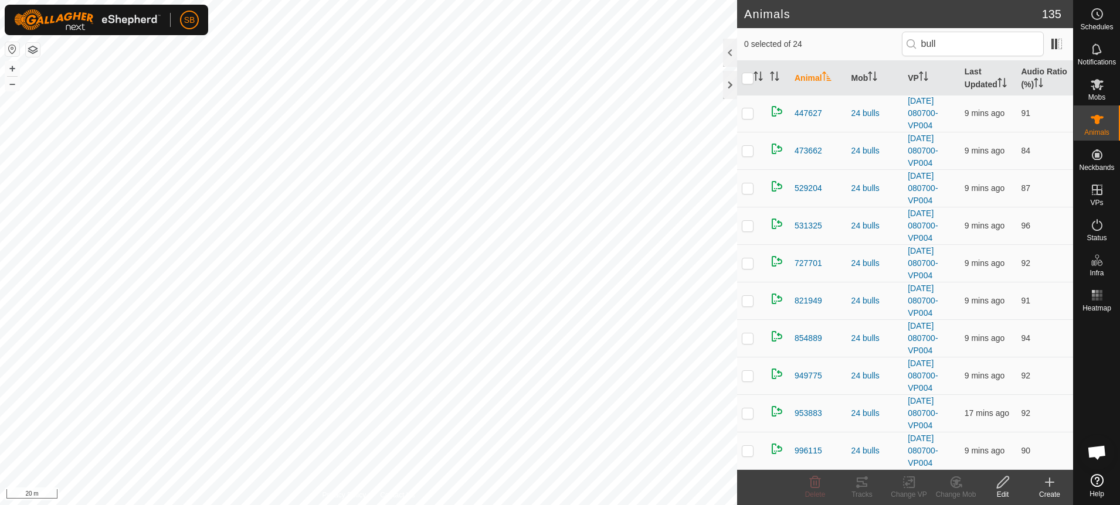
checkbox input "true"
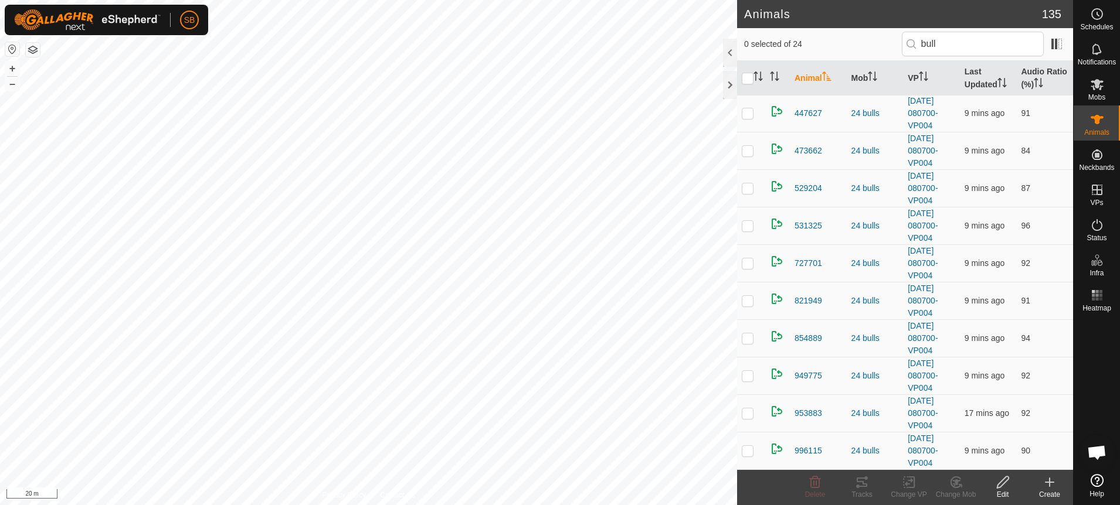
checkbox input "true"
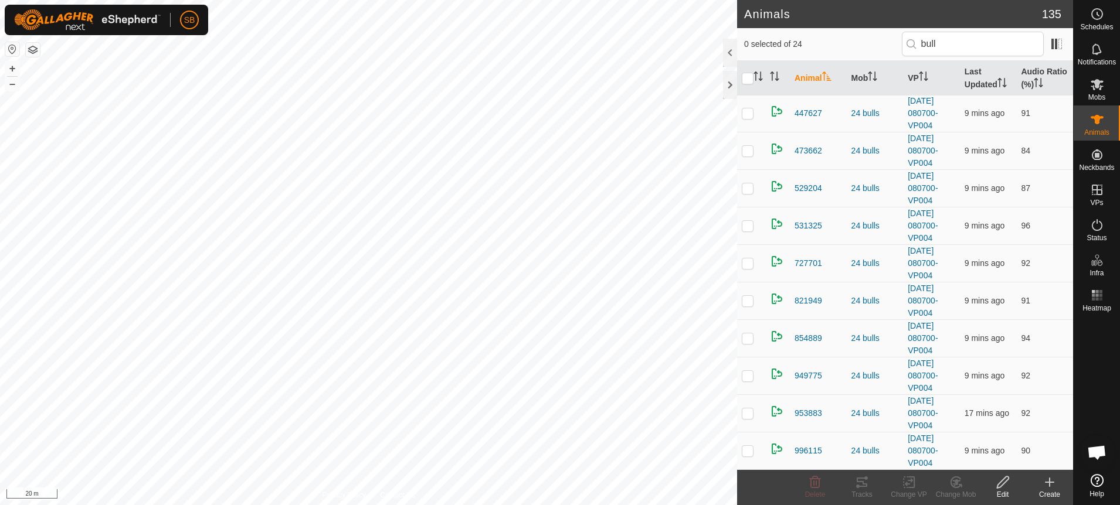
checkbox input "true"
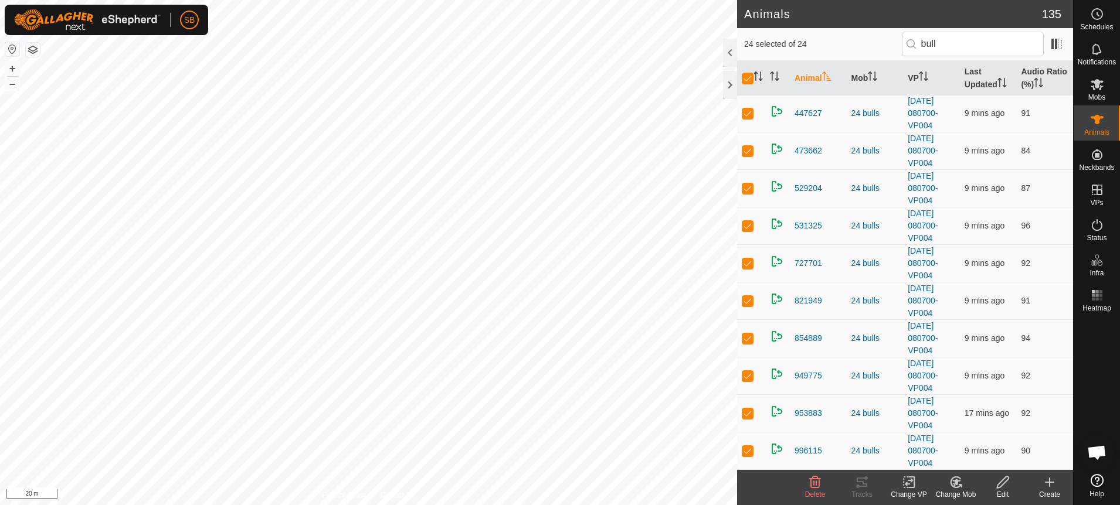
click at [910, 487] on icon at bounding box center [911, 482] width 5 height 11
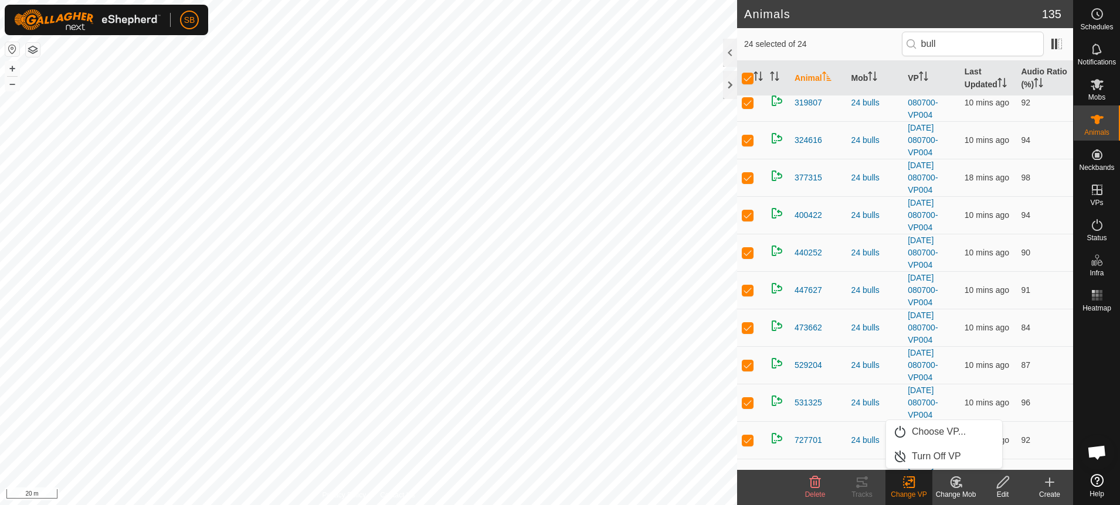
scroll to position [513, 0]
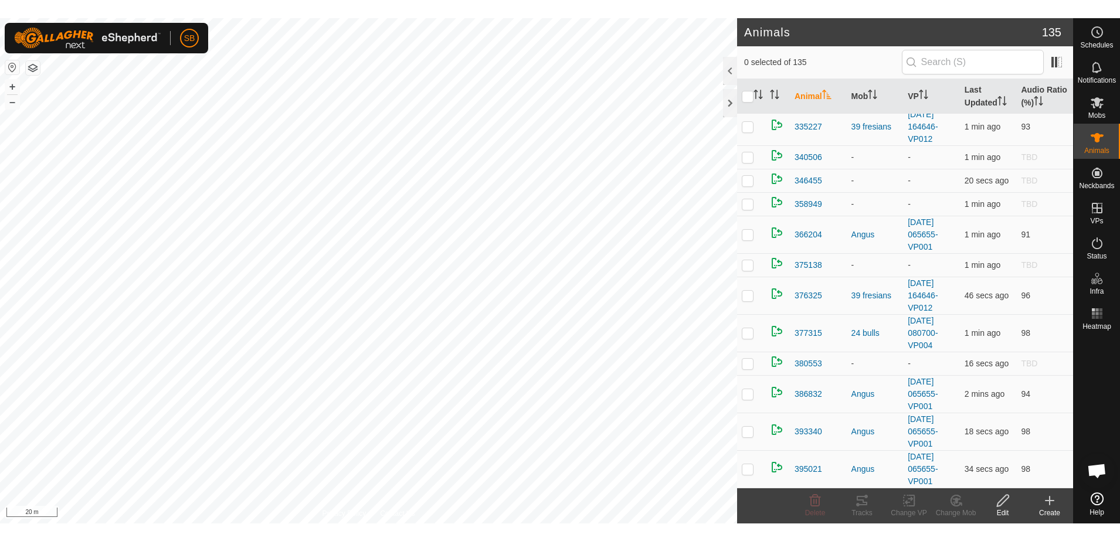
scroll to position [1612, 0]
